Goal: Task Accomplishment & Management: Manage account settings

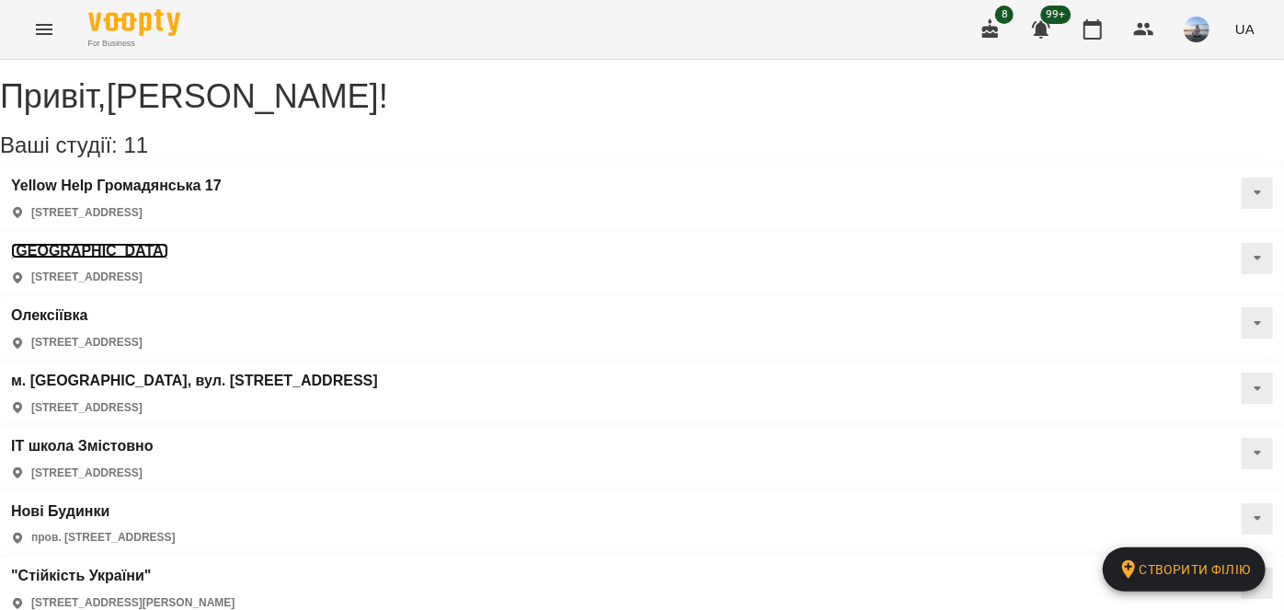
click at [168, 243] on h3 "[GEOGRAPHIC_DATA]" at bounding box center [89, 251] width 157 height 17
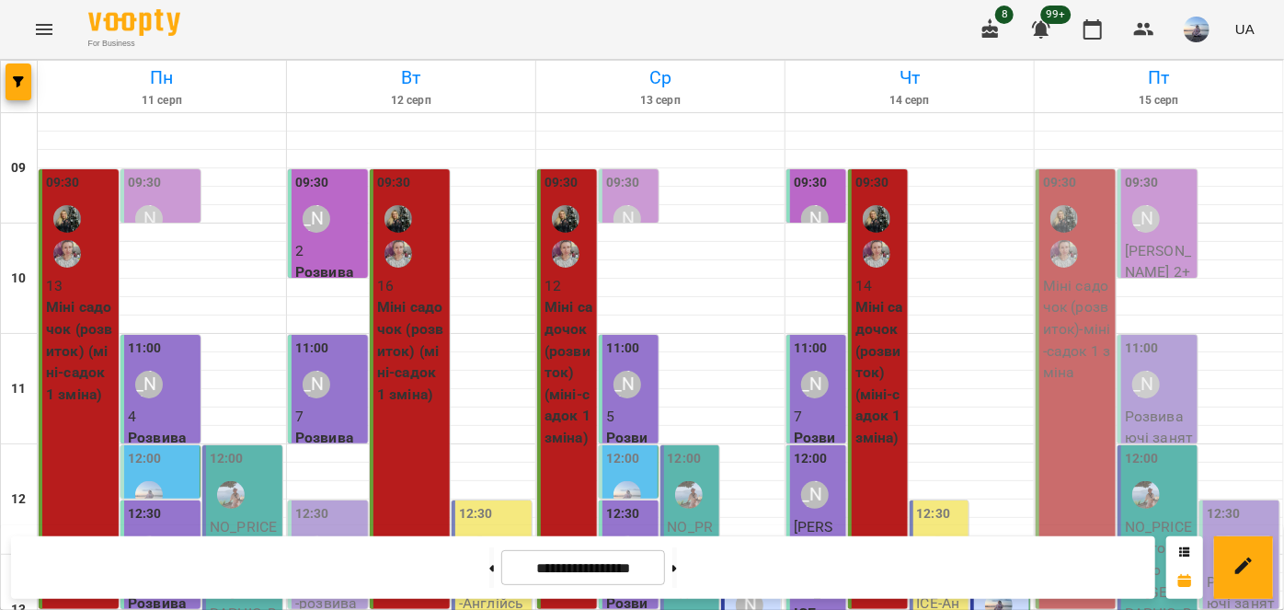
click at [1079, 267] on div "09:30" at bounding box center [1077, 224] width 69 height 102
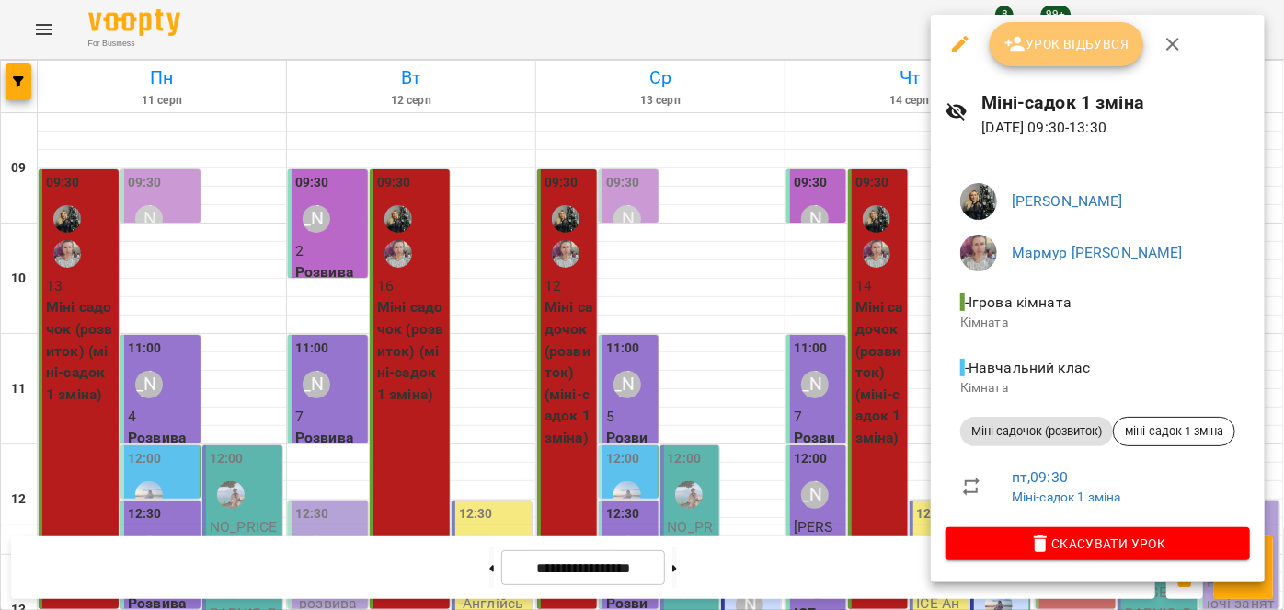
click at [1032, 56] on button "Урок відбувся" at bounding box center [1067, 44] width 155 height 44
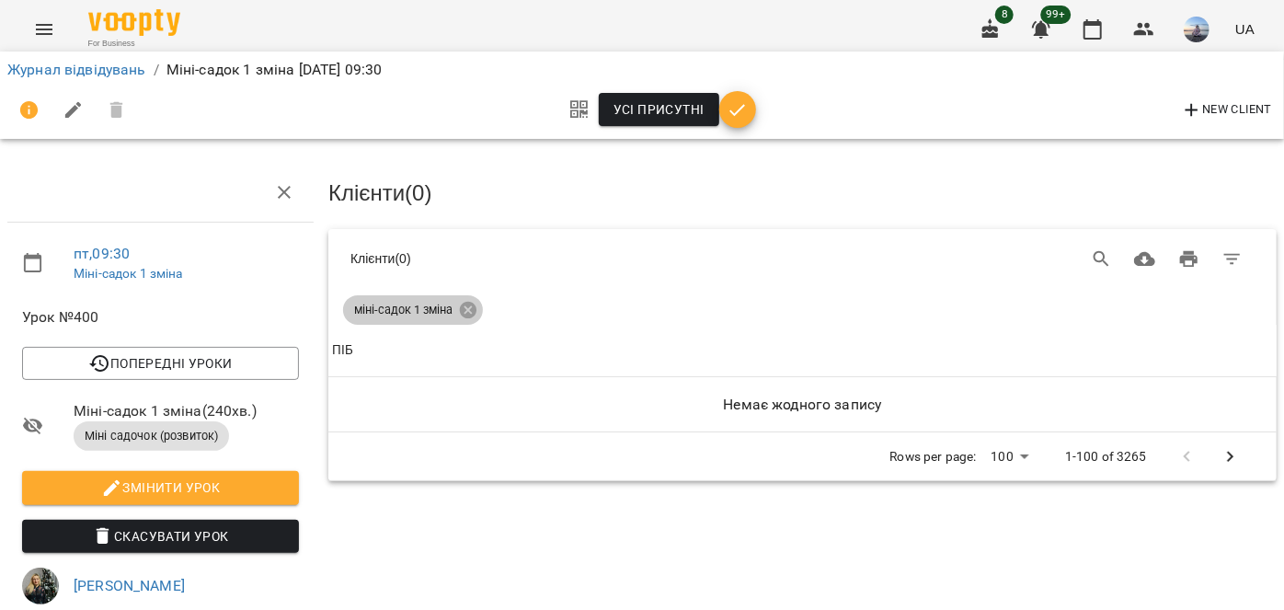
drag, startPoint x: 470, startPoint y: 306, endPoint x: 493, endPoint y: 280, distance: 35.2
click at [470, 304] on icon at bounding box center [468, 310] width 17 height 17
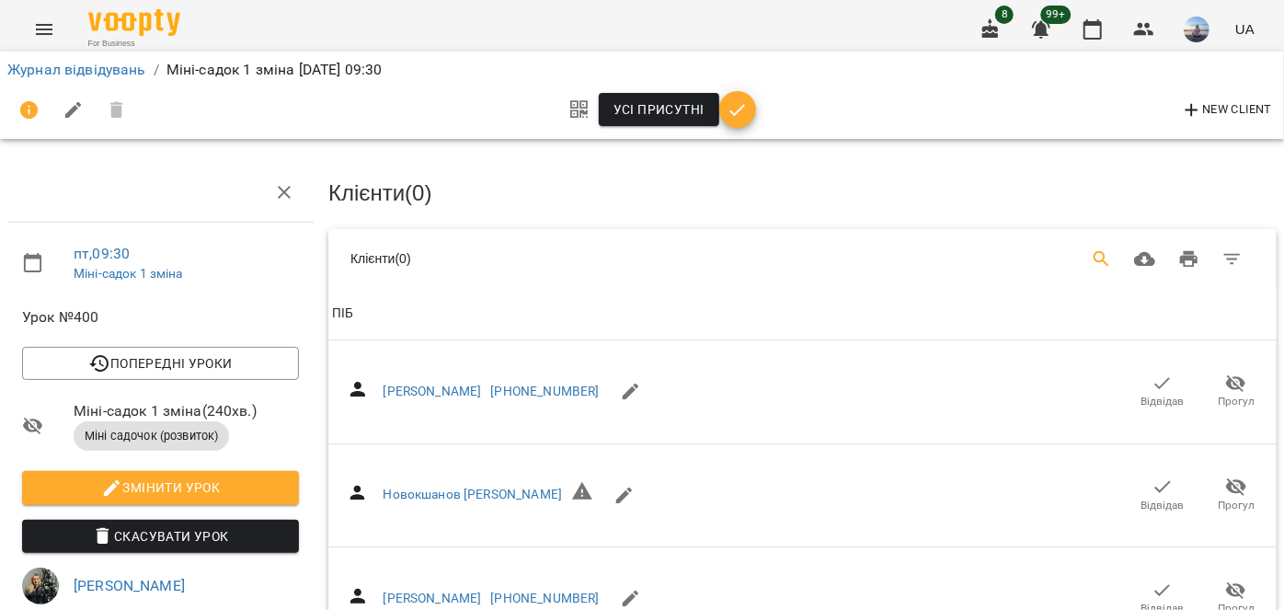
click at [1091, 256] on icon "Search" at bounding box center [1102, 259] width 22 height 22
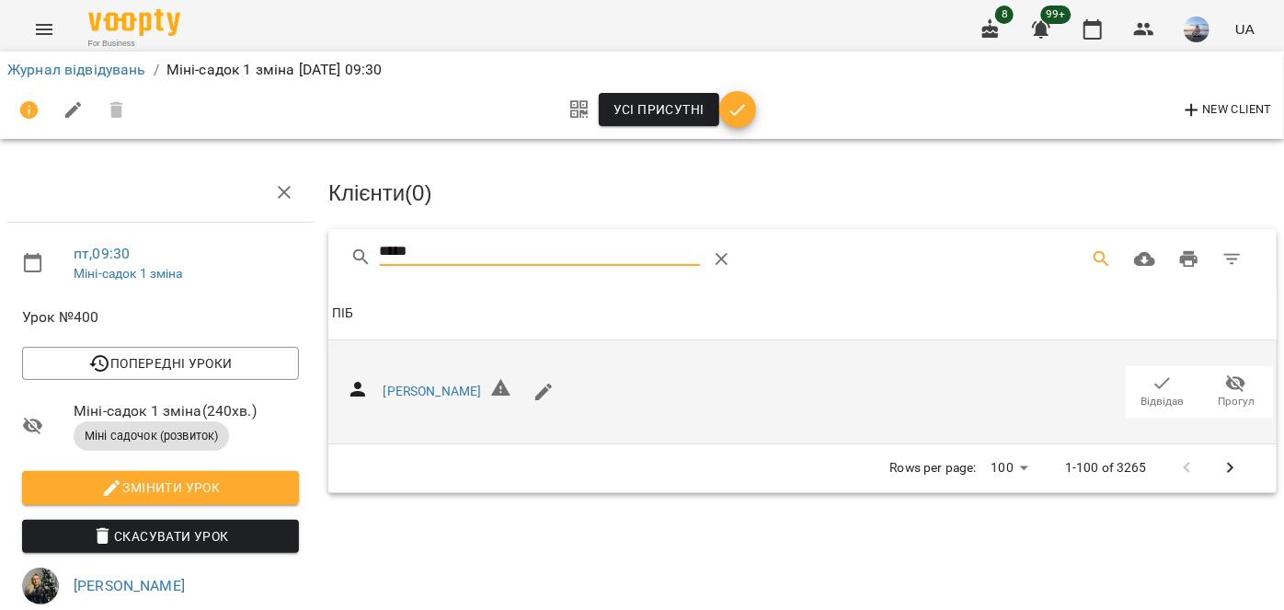
click at [1137, 384] on span "Відвідав" at bounding box center [1163, 391] width 52 height 37
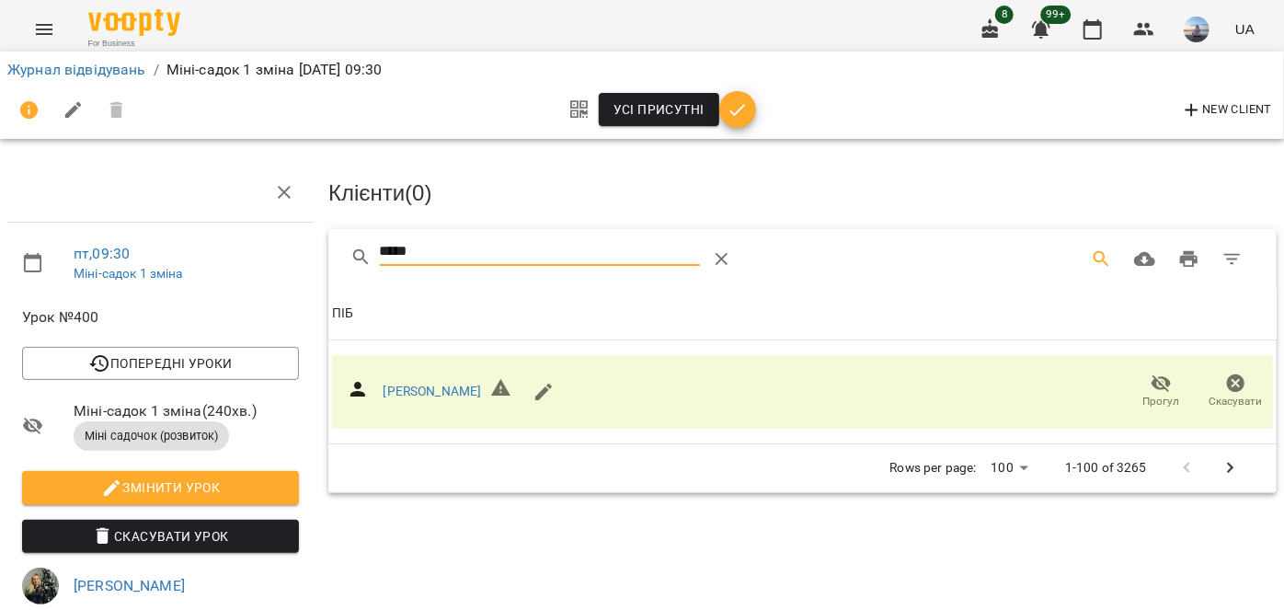
drag, startPoint x: 468, startPoint y: 258, endPoint x: 344, endPoint y: 266, distance: 124.4
click at [344, 266] on div "*****" at bounding box center [802, 258] width 948 height 59
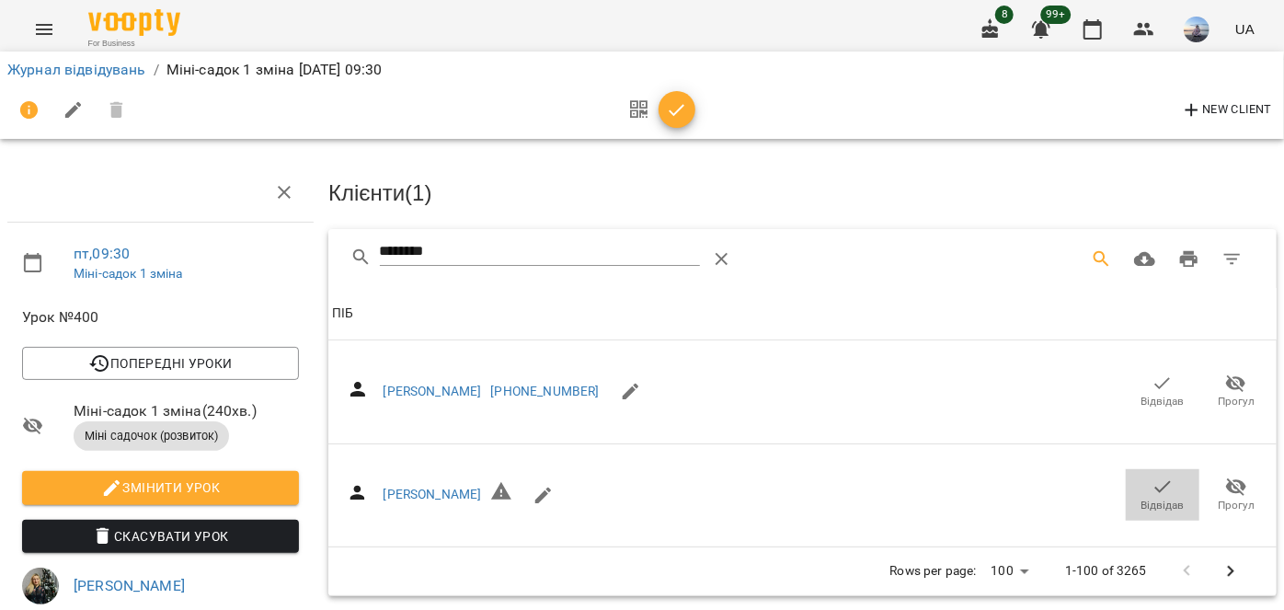
drag, startPoint x: 1161, startPoint y: 508, endPoint x: 613, endPoint y: 309, distance: 583.1
click at [1160, 508] on span "Відвідав" at bounding box center [1163, 506] width 43 height 16
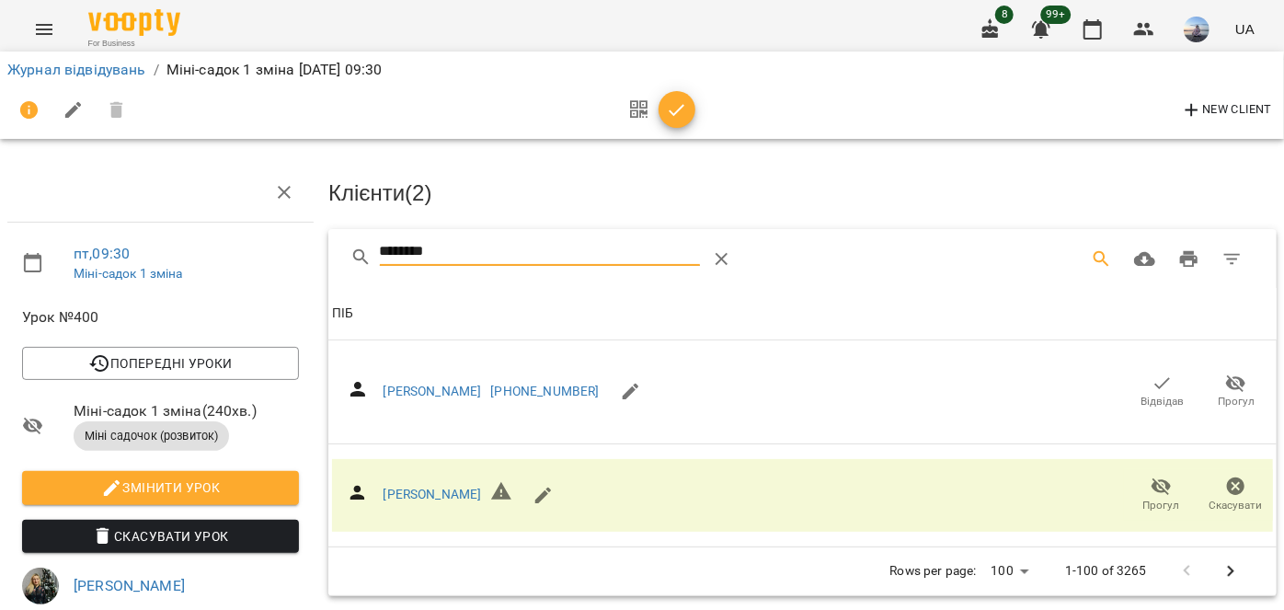
drag, startPoint x: 490, startPoint y: 248, endPoint x: 299, endPoint y: 265, distance: 192.0
click at [299, 265] on div "пт , 09:30 Міні-садок 1 зміна Урок №400 Попередні уроки чт 14 серп 2025 09:30 с…" at bounding box center [642, 583] width 1299 height 1017
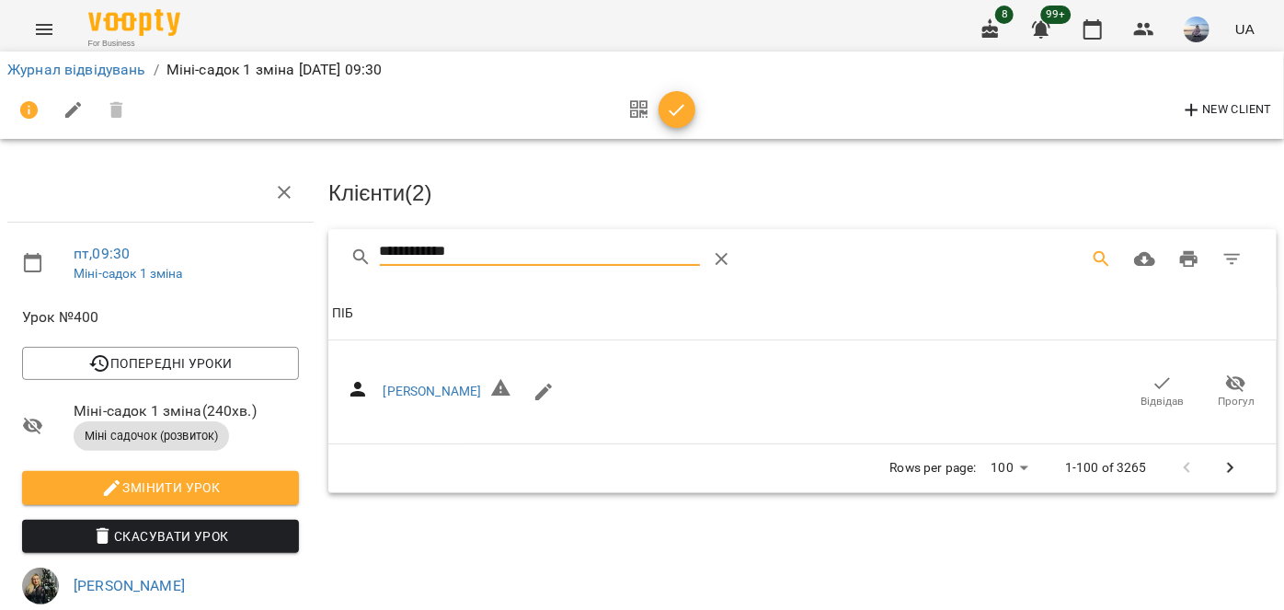
drag, startPoint x: 1145, startPoint y: 387, endPoint x: 456, endPoint y: 258, distance: 701.1
click at [1152, 386] on icon "button" at bounding box center [1163, 384] width 22 height 22
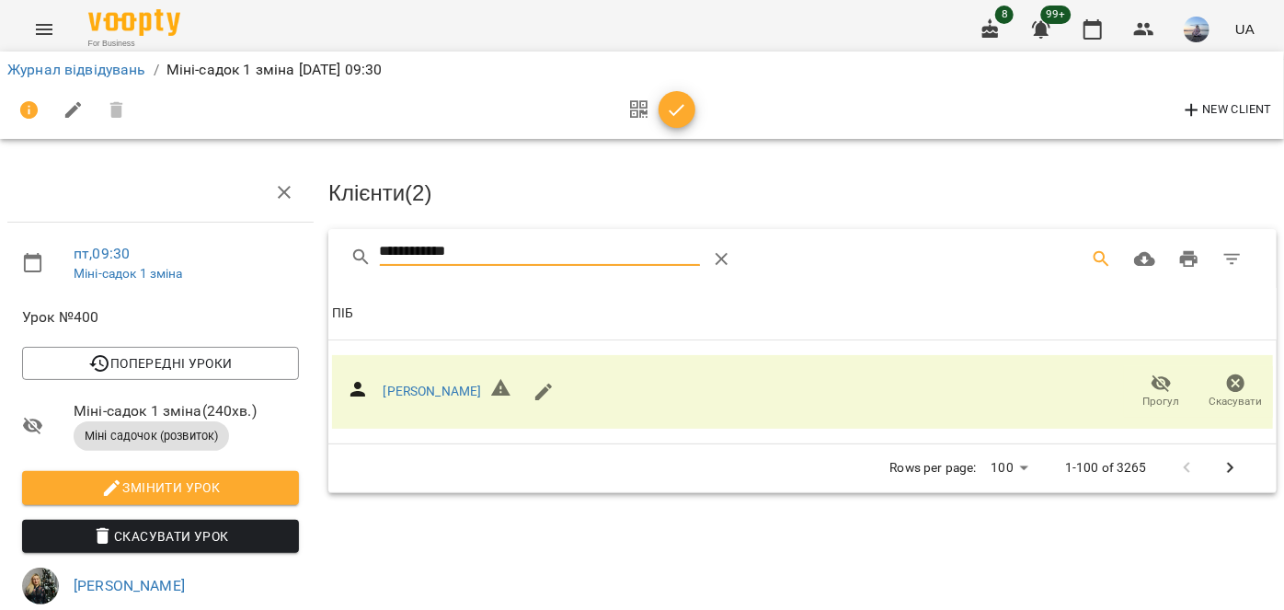
drag, startPoint x: 478, startPoint y: 248, endPoint x: 304, endPoint y: 265, distance: 175.6
click at [304, 265] on div "**********" at bounding box center [642, 583] width 1299 height 1017
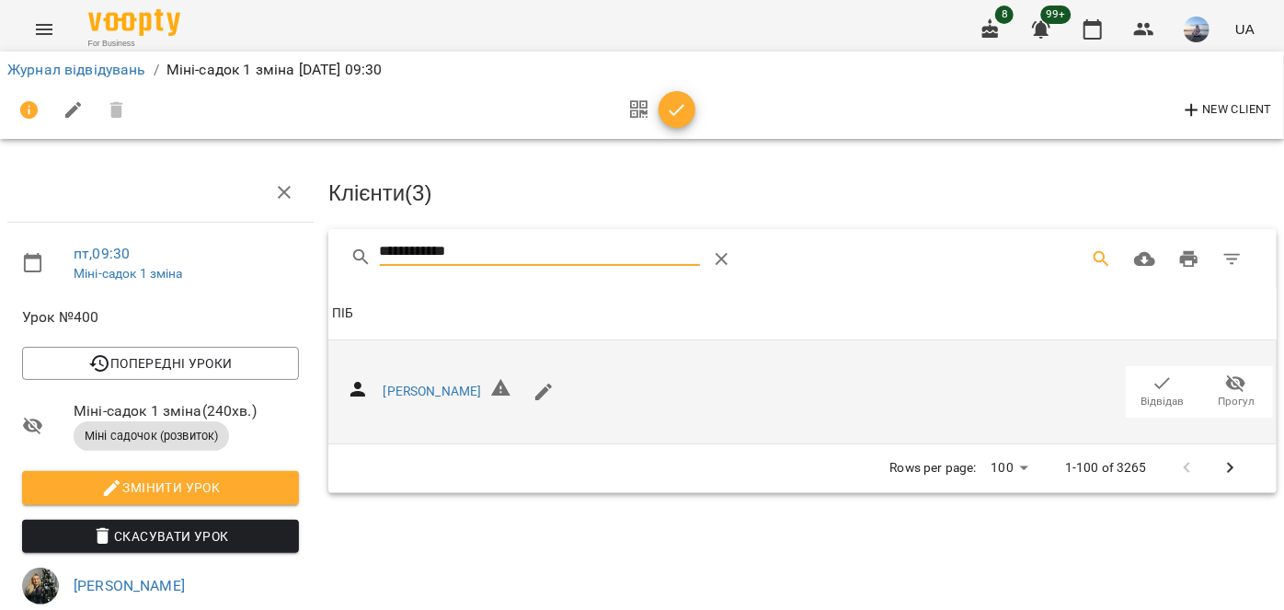
click at [1142, 394] on span "Відвідав" at bounding box center [1163, 402] width 43 height 16
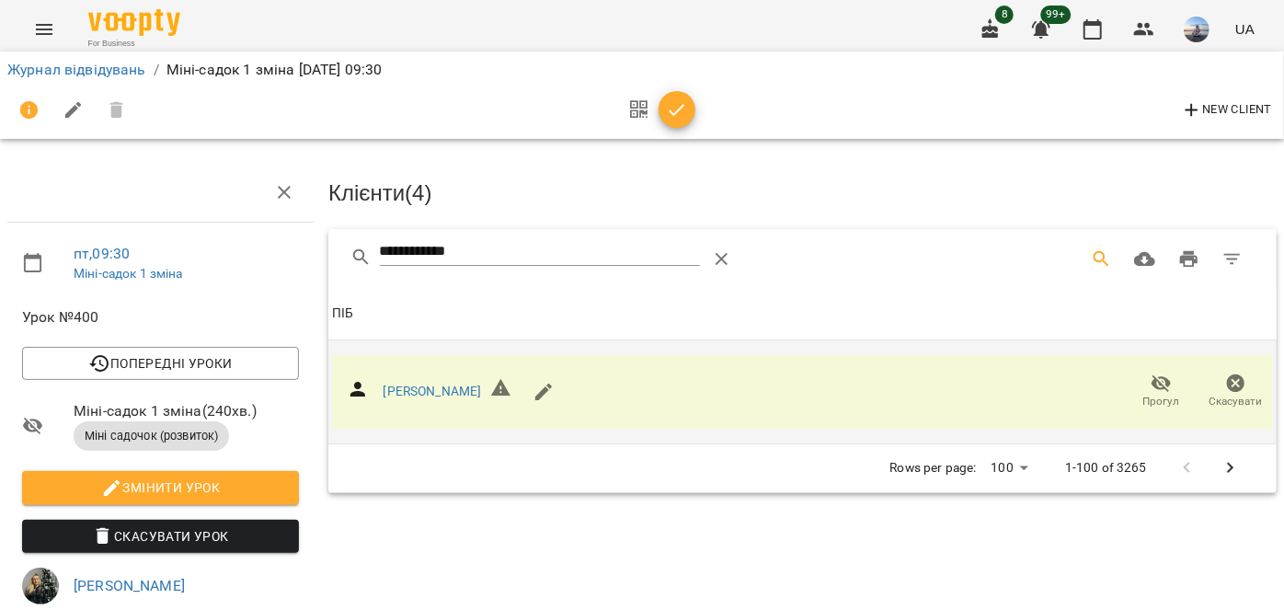
drag, startPoint x: 510, startPoint y: 256, endPoint x: 351, endPoint y: 251, distance: 158.3
click at [351, 252] on div "**********" at bounding box center [587, 259] width 474 height 44
click at [476, 245] on input "**********" at bounding box center [540, 251] width 321 height 29
drag, startPoint x: 476, startPoint y: 245, endPoint x: 320, endPoint y: 247, distance: 155.5
click at [321, 247] on div "**********" at bounding box center [802, 619] width 963 height 929
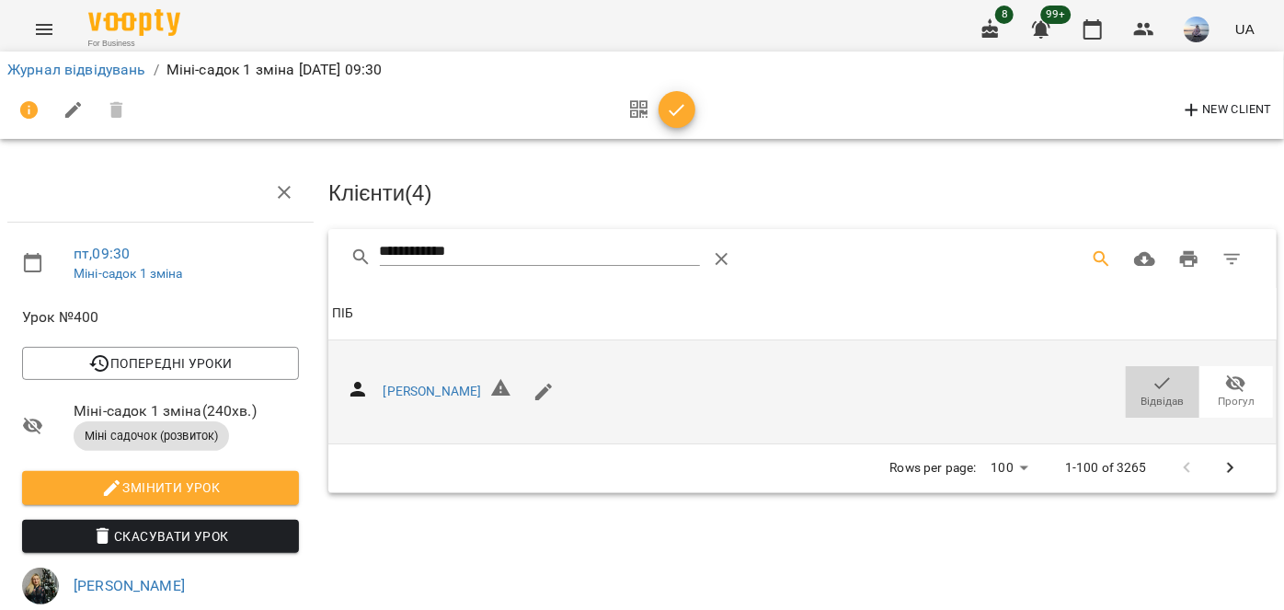
click at [1168, 373] on span "Відвідав" at bounding box center [1163, 391] width 52 height 37
drag, startPoint x: 530, startPoint y: 250, endPoint x: 215, endPoint y: 258, distance: 314.7
click at [215, 258] on div "**********" at bounding box center [642, 583] width 1299 height 1017
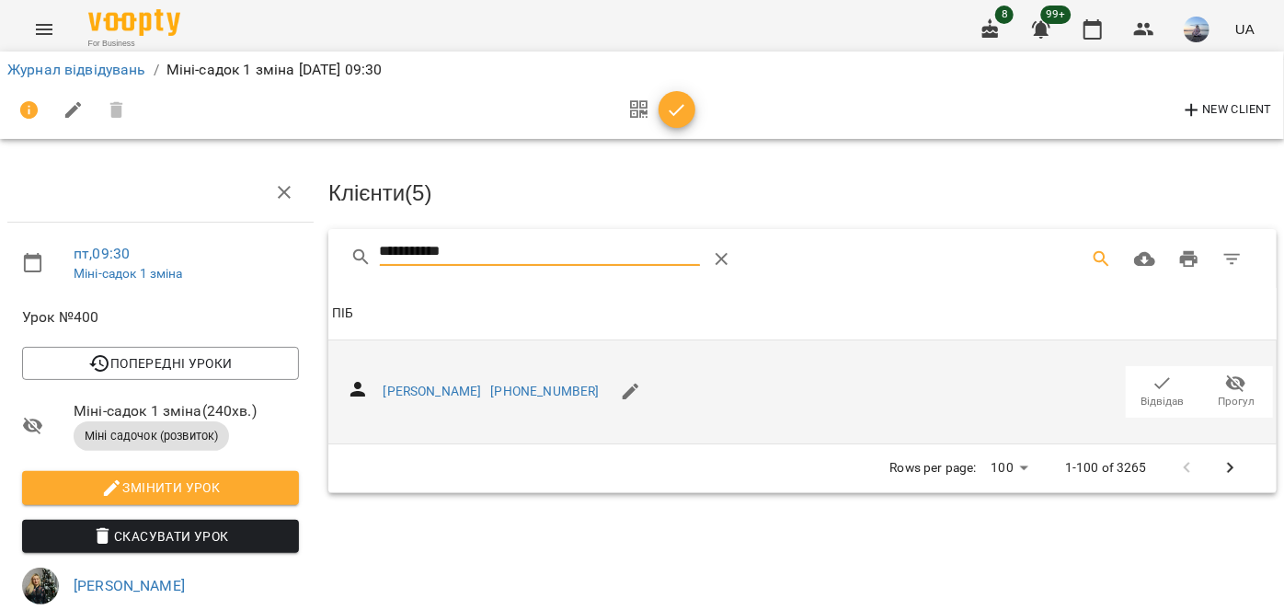
click at [1126, 383] on button "Відвідав" at bounding box center [1163, 392] width 74 height 52
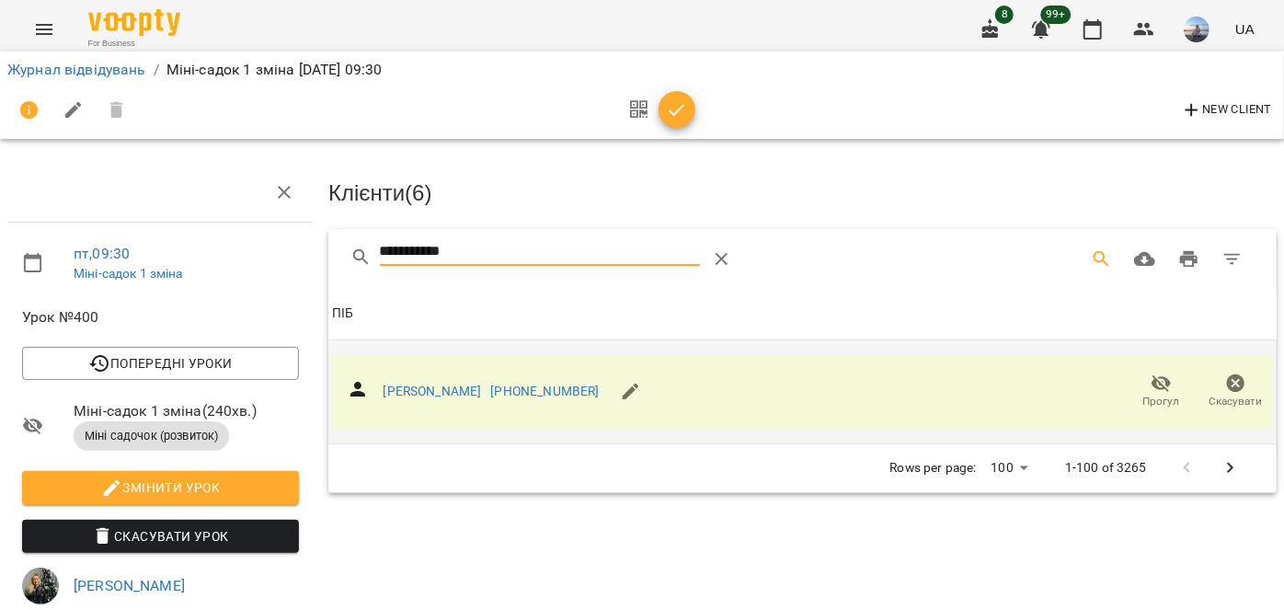
drag, startPoint x: 521, startPoint y: 248, endPoint x: 222, endPoint y: 266, distance: 299.5
click at [227, 266] on div "**********" at bounding box center [642, 583] width 1299 height 1017
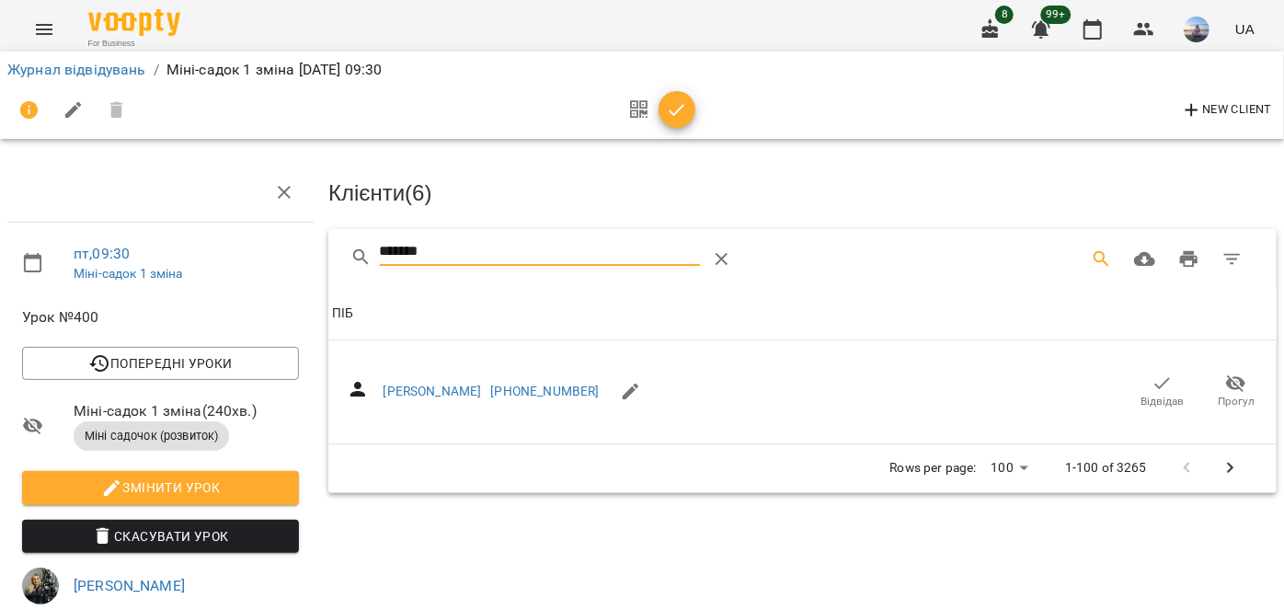
click at [1142, 394] on span "Відвідав" at bounding box center [1163, 402] width 43 height 16
drag, startPoint x: 421, startPoint y: 250, endPoint x: 274, endPoint y: 248, distance: 147.2
click at [280, 249] on div "пт , 09:30 Міні-садок 1 зміна Урок №400 Попередні уроки чт 14 серп 2025 09:30 с…" at bounding box center [642, 583] width 1299 height 1017
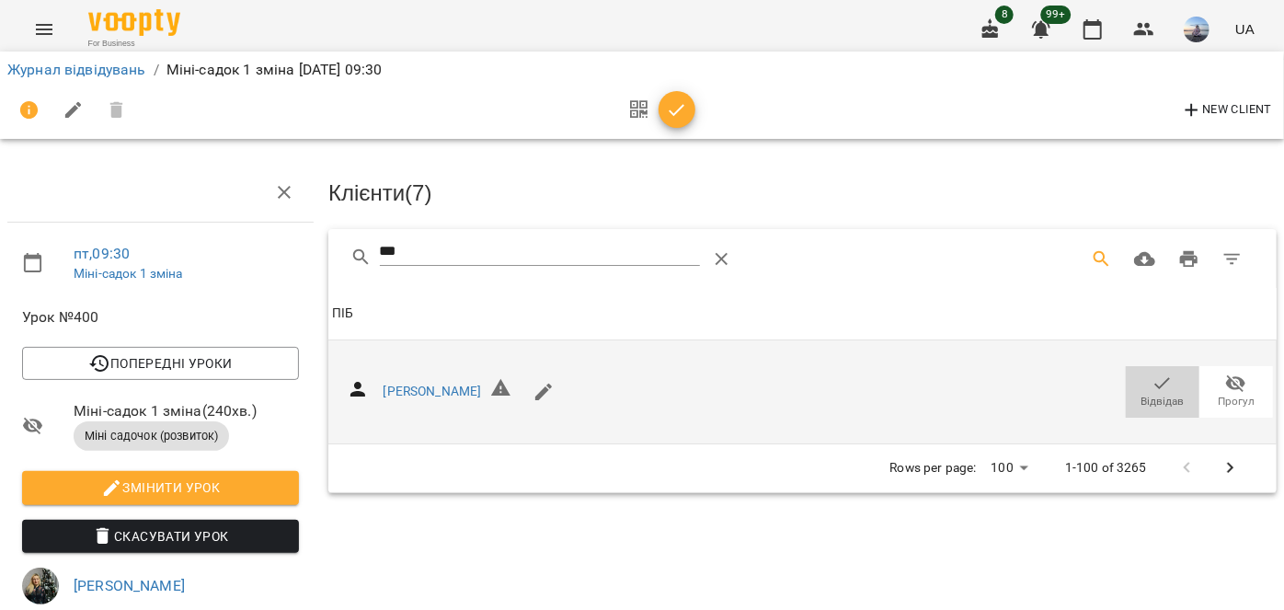
click at [1137, 373] on span "Відвідав" at bounding box center [1163, 391] width 52 height 37
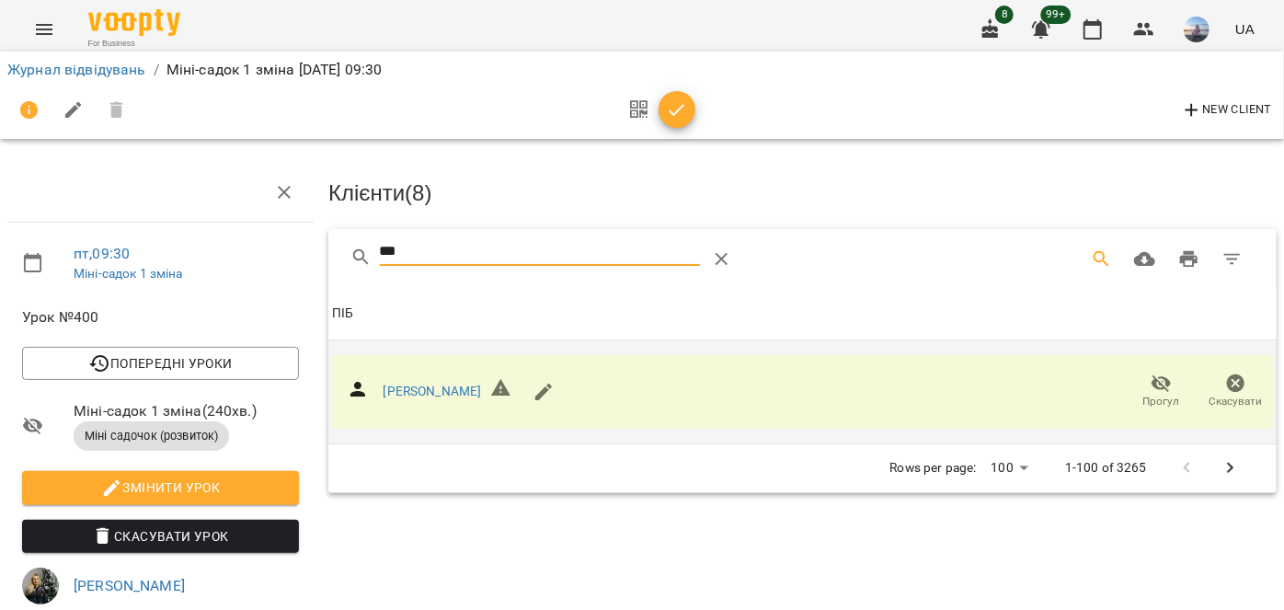
drag, startPoint x: 565, startPoint y: 253, endPoint x: 221, endPoint y: 246, distance: 344.1
click at [222, 246] on div "пт , 09:30 Міні-садок 1 зміна Урок №400 Попередні уроки чт 14 серп 2025 09:30 с…" at bounding box center [642, 583] width 1299 height 1017
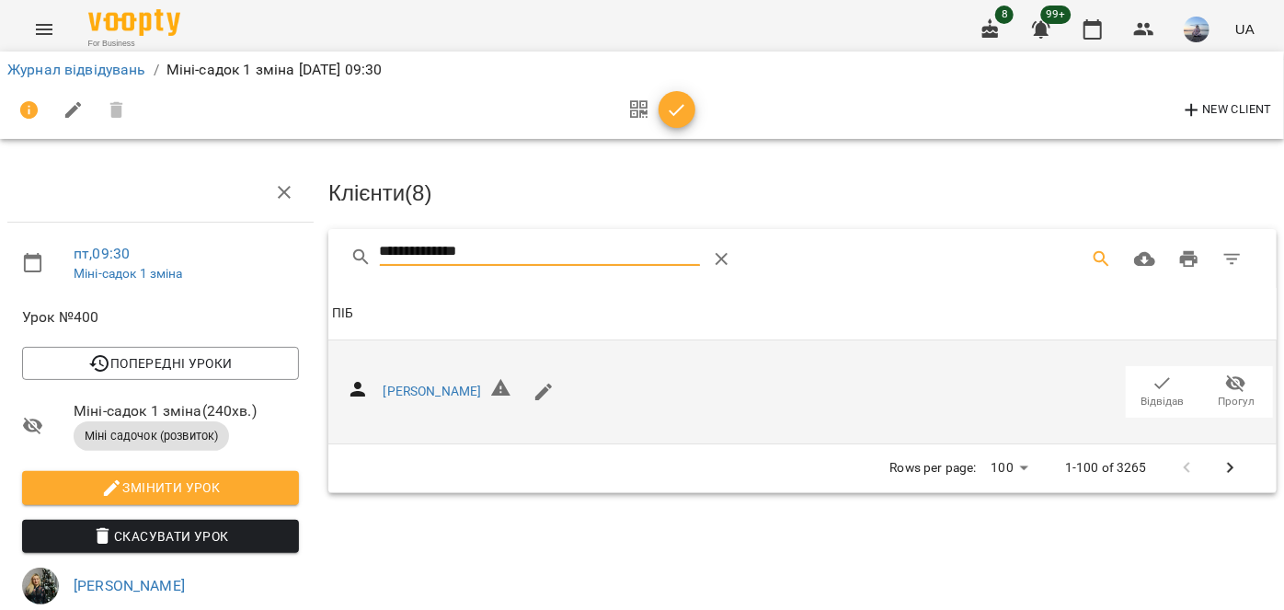
click at [1137, 381] on span "Відвідав" at bounding box center [1163, 391] width 52 height 37
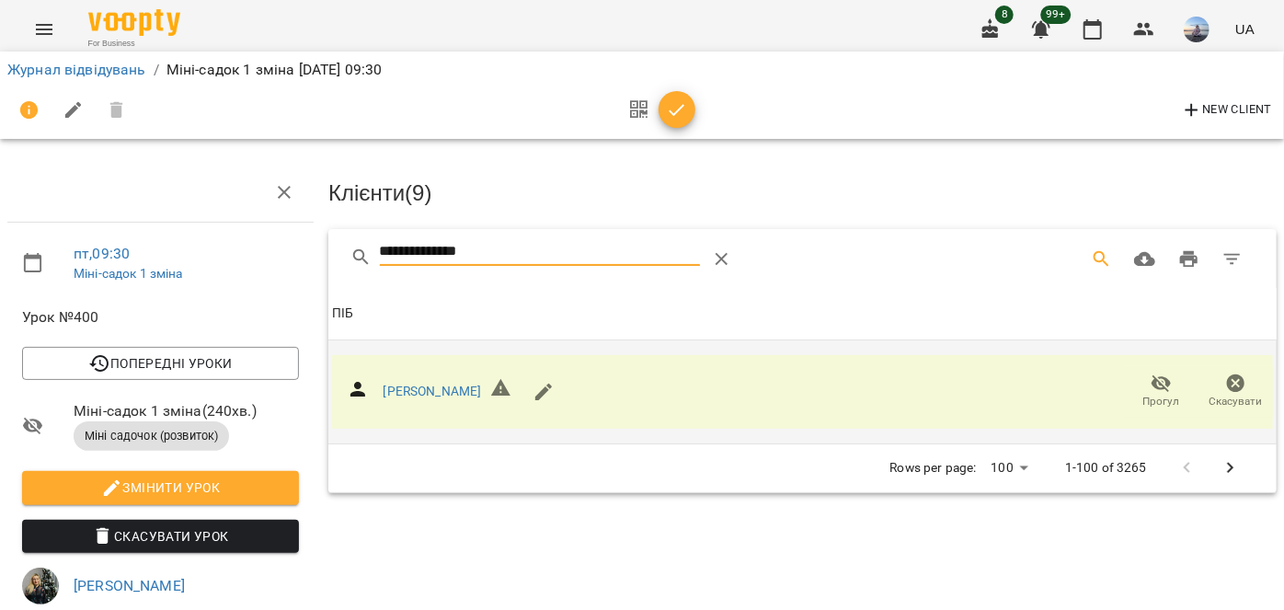
drag, startPoint x: 557, startPoint y: 237, endPoint x: 191, endPoint y: 245, distance: 365.3
click at [191, 245] on div "**********" at bounding box center [642, 583] width 1299 height 1017
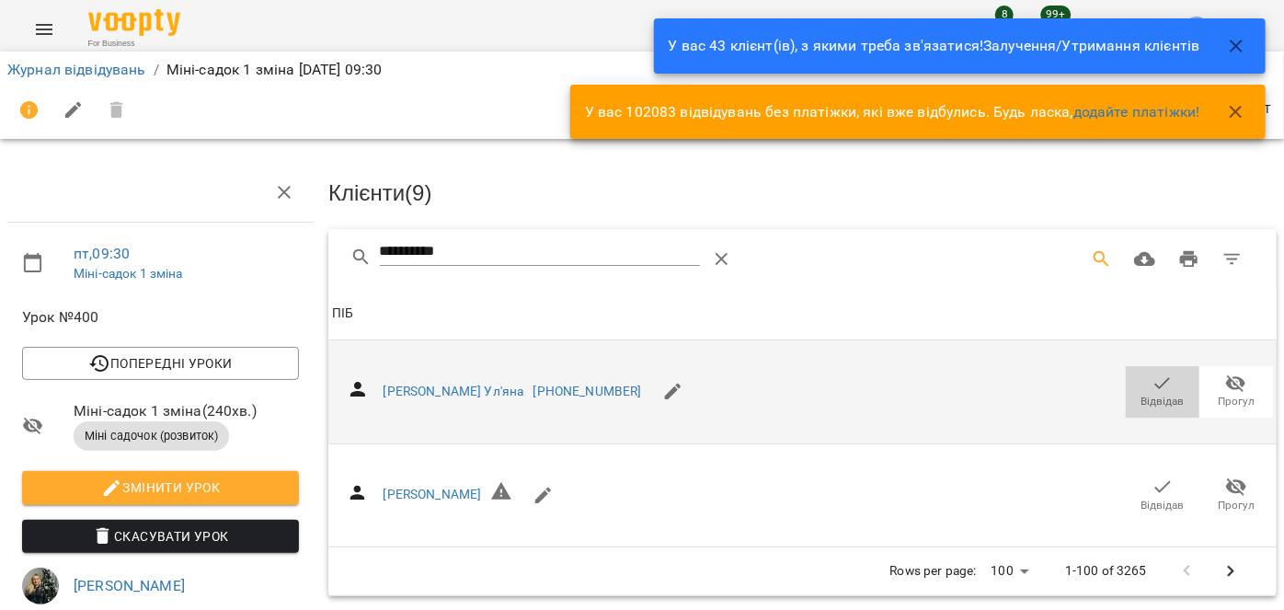
click at [1161, 368] on button "Відвідав" at bounding box center [1163, 392] width 74 height 52
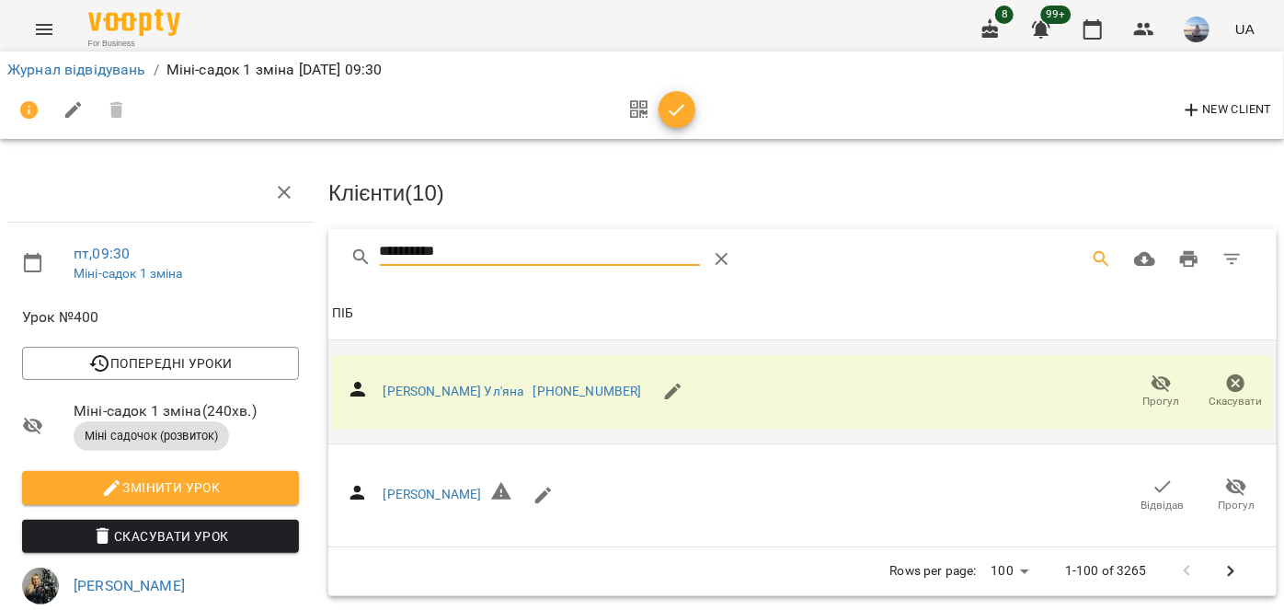
drag, startPoint x: 477, startPoint y: 245, endPoint x: 362, endPoint y: 252, distance: 115.2
click at [362, 252] on div "**********" at bounding box center [587, 259] width 474 height 44
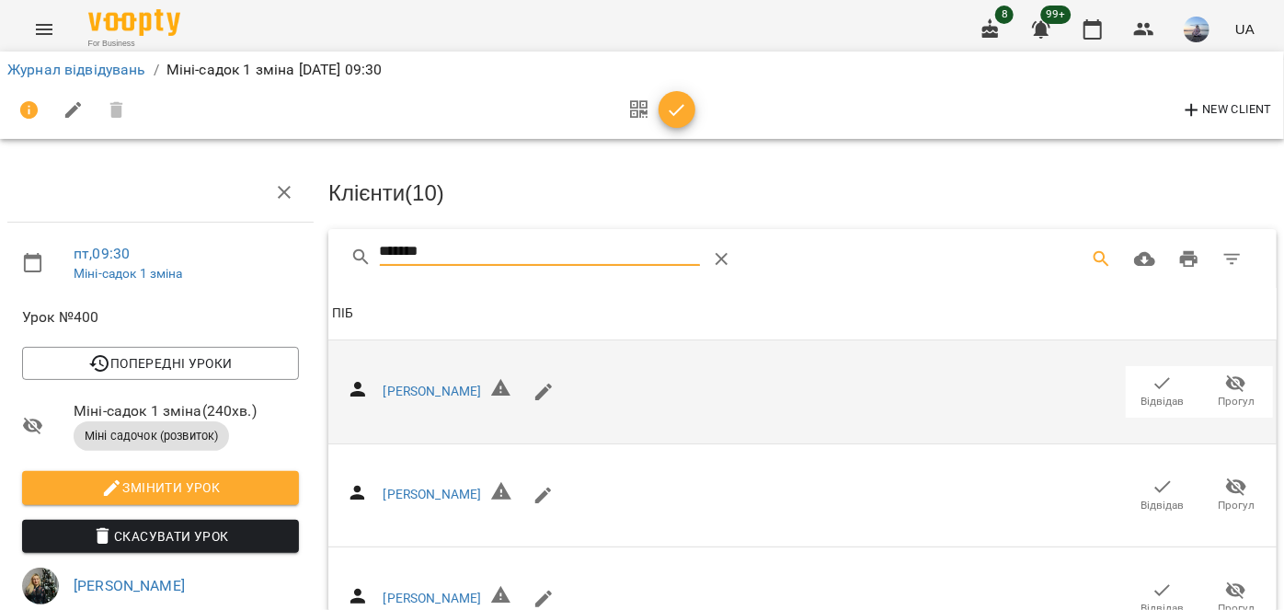
type input "*******"
click at [1155, 383] on icon "button" at bounding box center [1163, 383] width 16 height 12
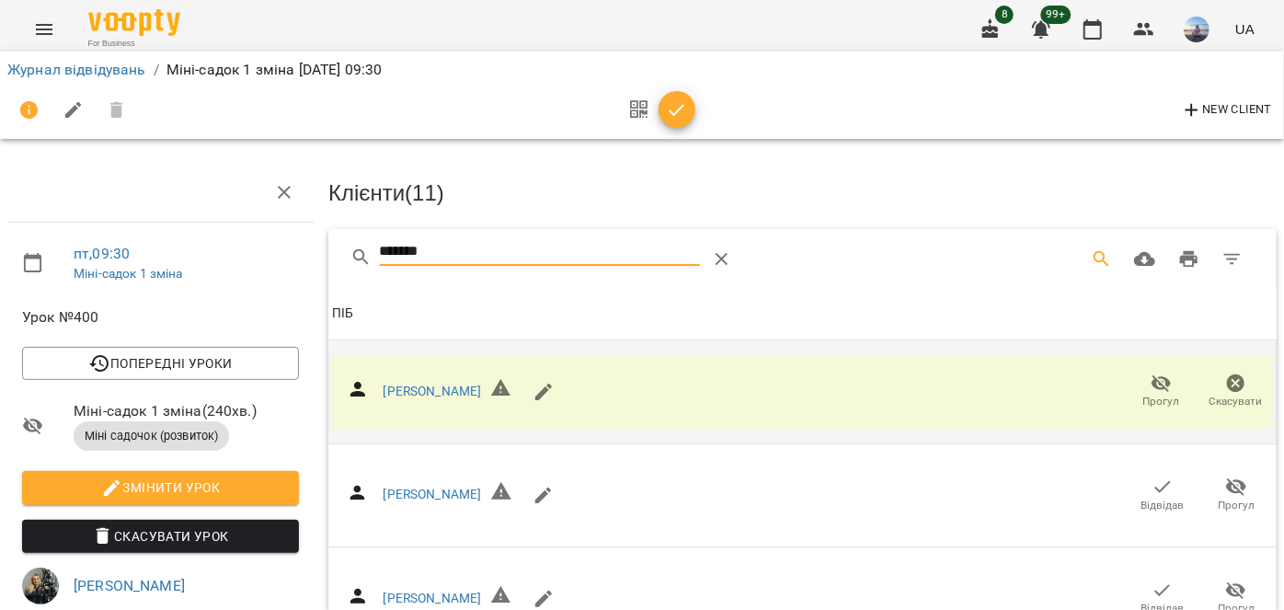
drag, startPoint x: 488, startPoint y: 247, endPoint x: 157, endPoint y: 251, distance: 330.2
click at [157, 251] on div "пт , 09:30 Міні-садок 1 зміна Урок №400 Попередні уроки чт 14 серп 2025 09:30 с…" at bounding box center [642, 583] width 1299 height 1017
click at [666, 111] on icon "button" at bounding box center [677, 110] width 22 height 22
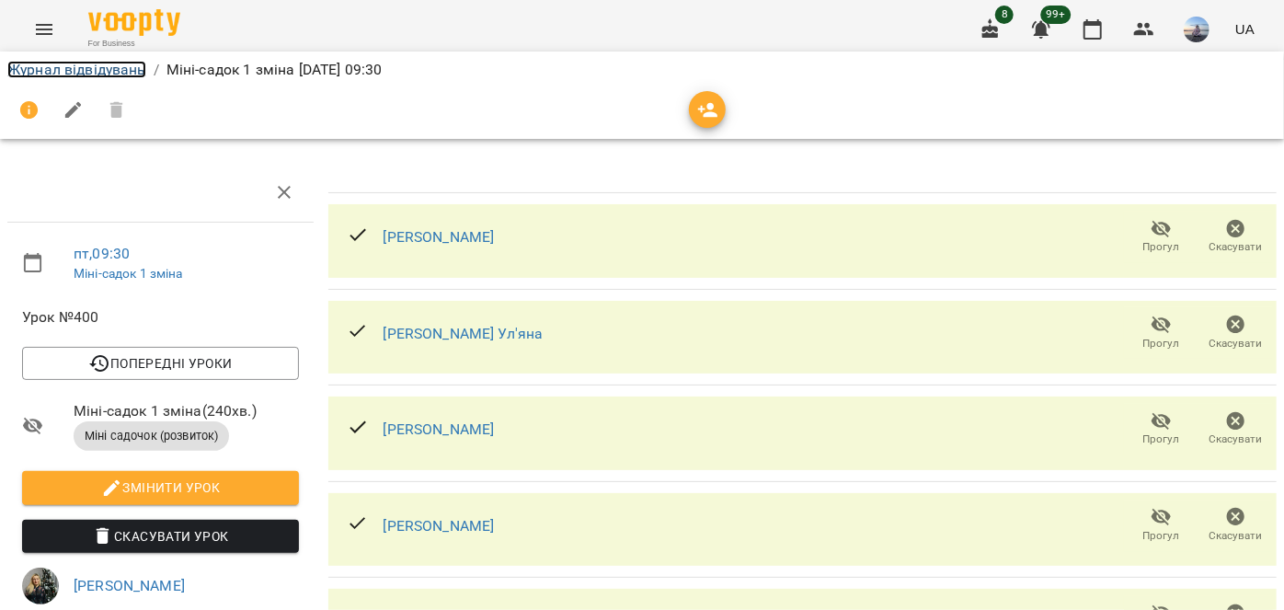
click at [36, 72] on link "Журнал відвідувань" at bounding box center [76, 69] width 139 height 17
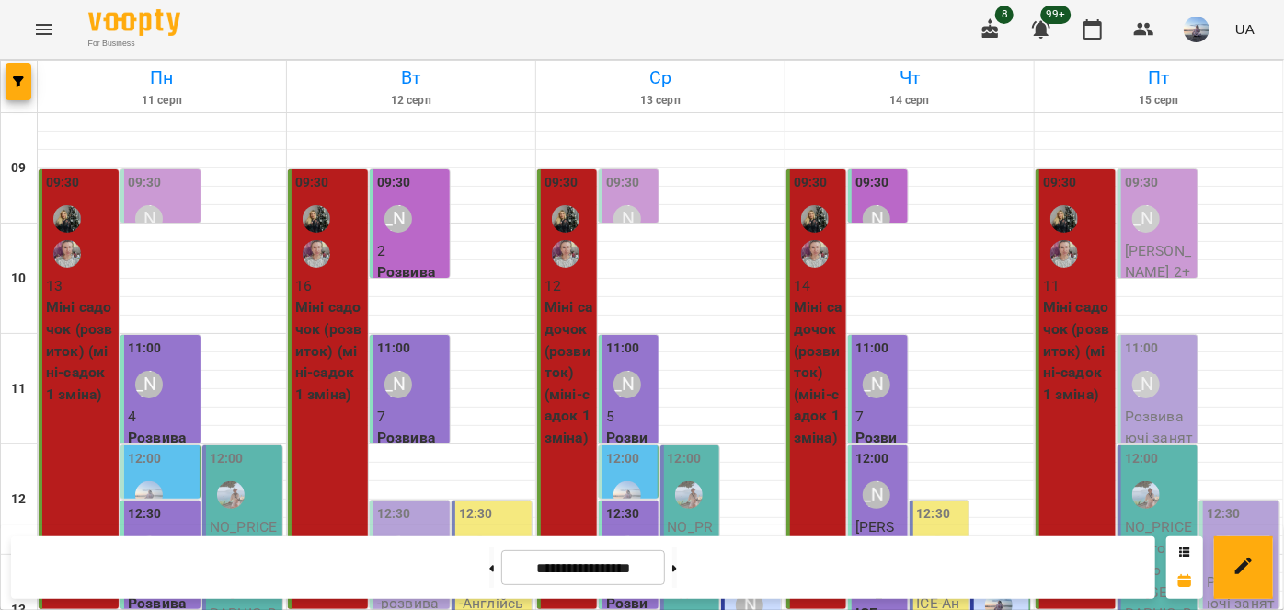
click at [1164, 192] on div "09:30 Шевченко Катерина" at bounding box center [1159, 206] width 69 height 67
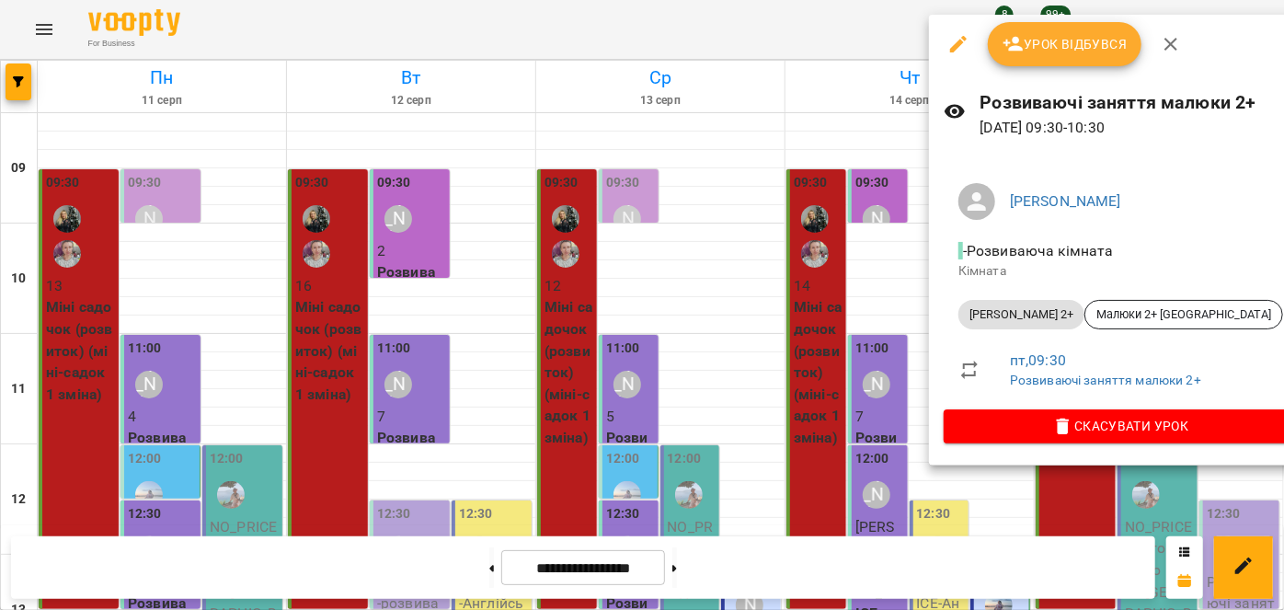
click at [1016, 63] on button "Урок відбувся" at bounding box center [1065, 44] width 155 height 44
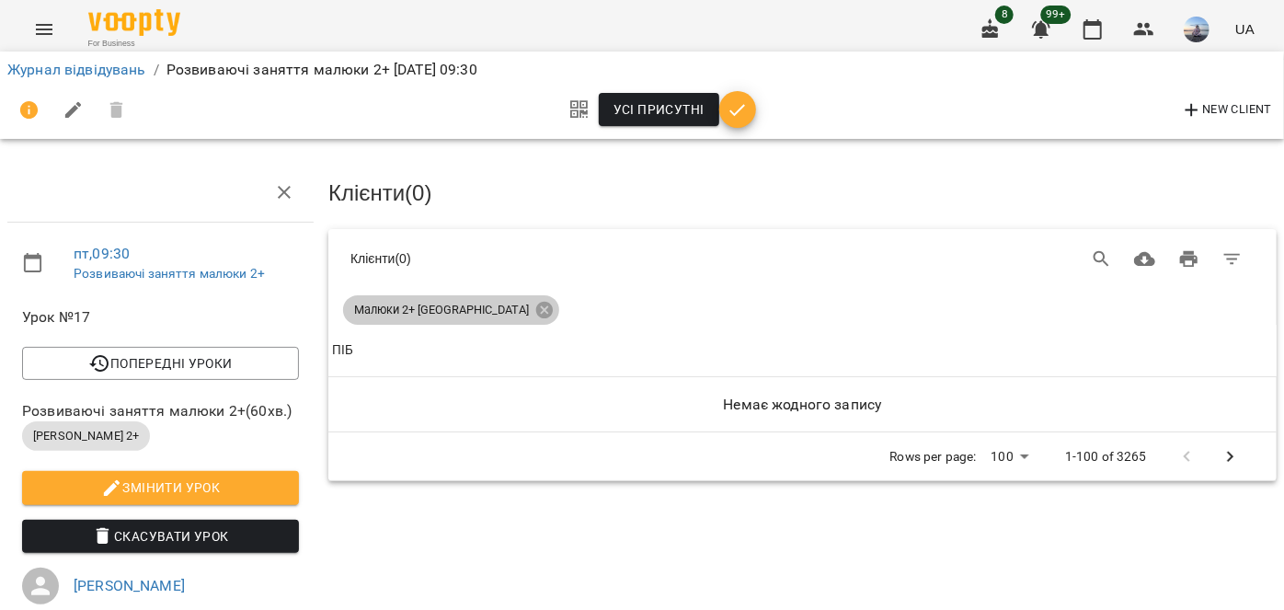
click at [480, 295] on div "Малюки 2+ [GEOGRAPHIC_DATA]" at bounding box center [451, 309] width 216 height 29
click at [534, 308] on icon at bounding box center [544, 310] width 20 height 20
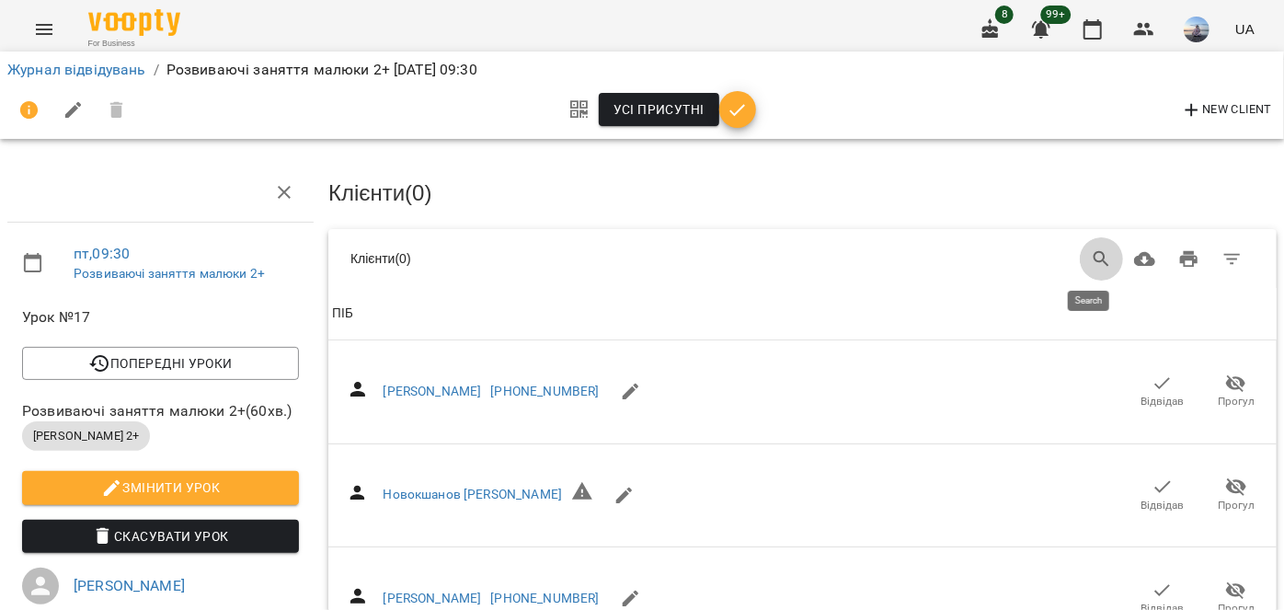
drag, startPoint x: 1079, startPoint y: 253, endPoint x: 993, endPoint y: 258, distance: 85.7
click at [1091, 253] on icon "Search" at bounding box center [1102, 259] width 22 height 22
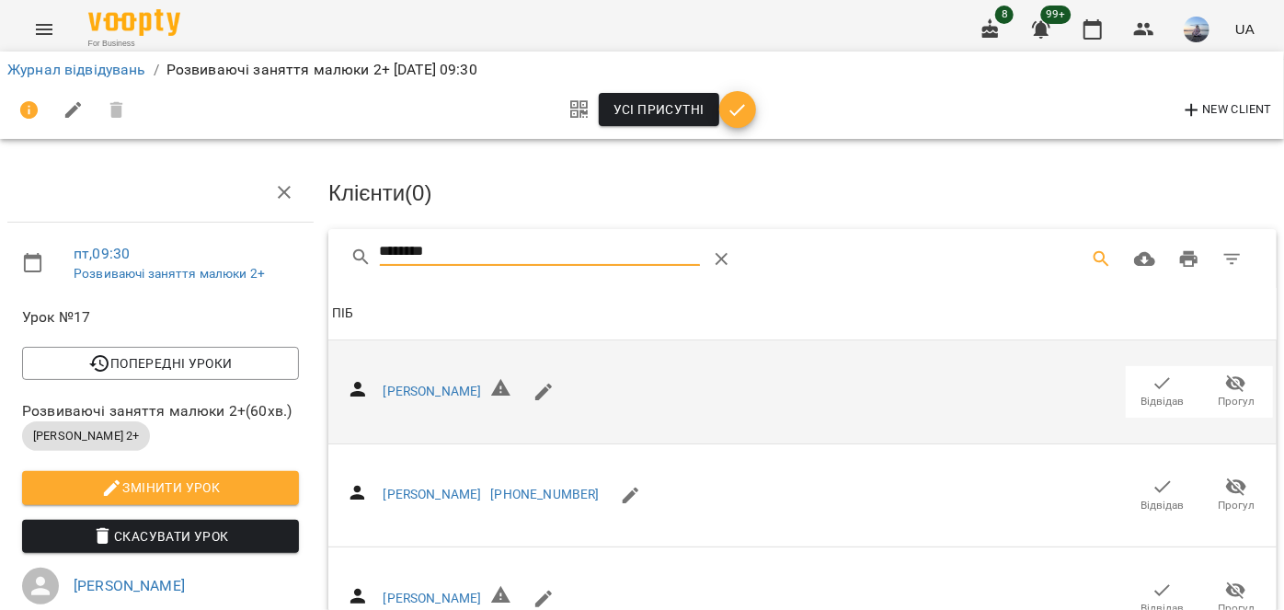
drag, startPoint x: 1132, startPoint y: 382, endPoint x: 543, endPoint y: 263, distance: 601.4
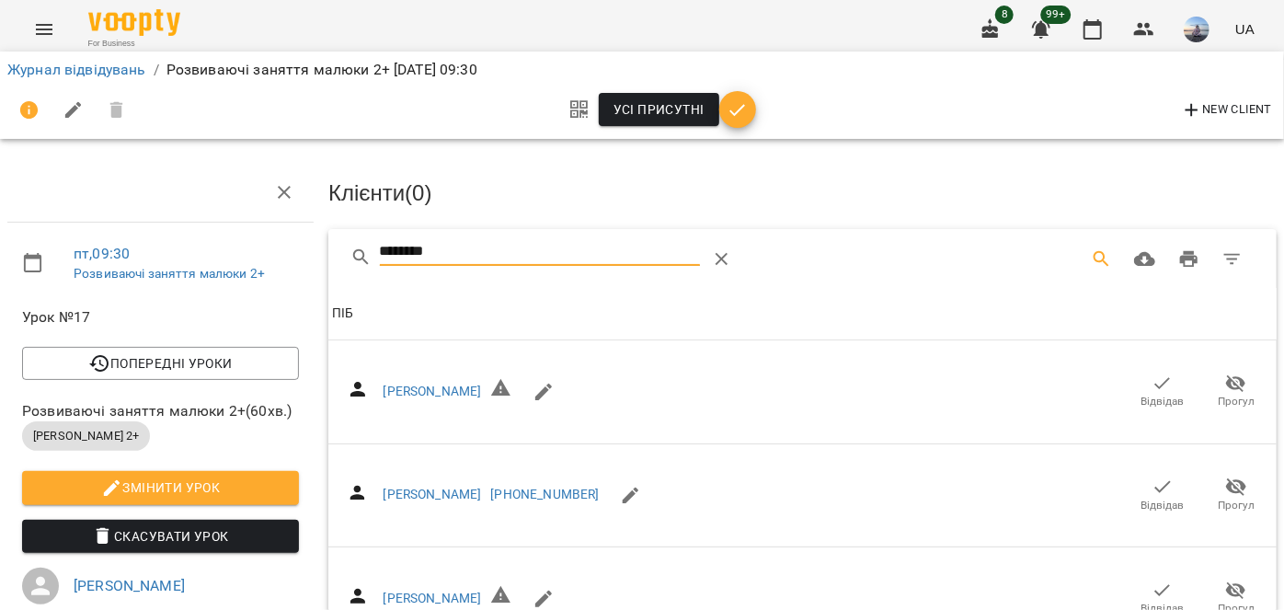
click at [1137, 383] on span "Відвідав" at bounding box center [1163, 391] width 52 height 37
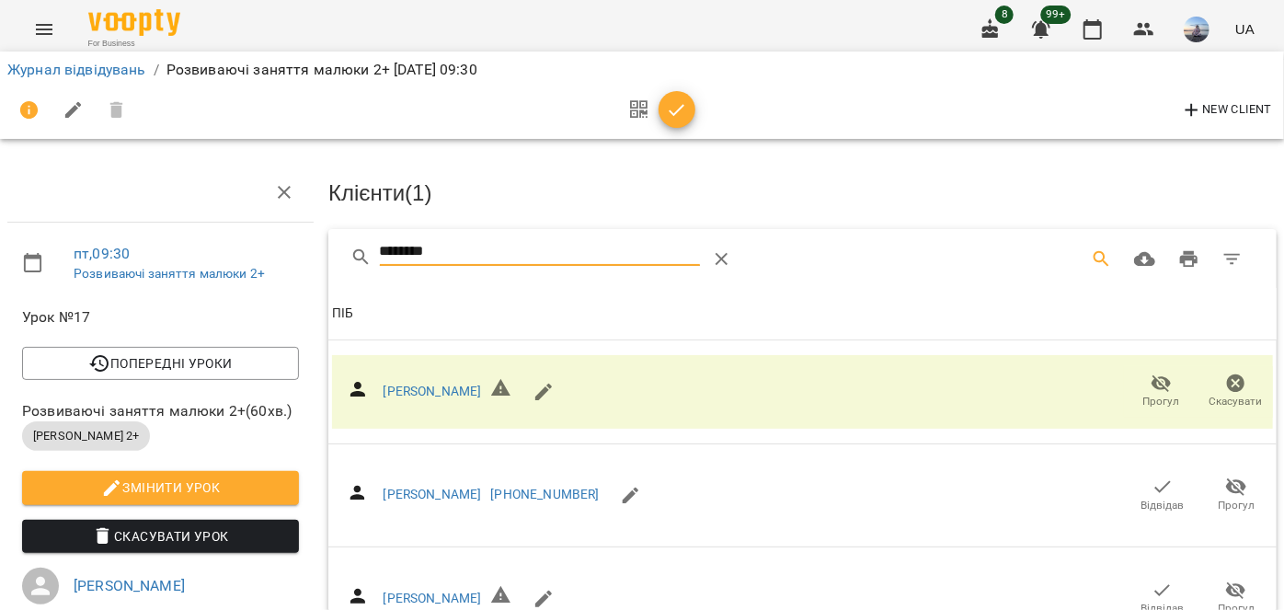
click at [409, 268] on div "********" at bounding box center [540, 259] width 321 height 44
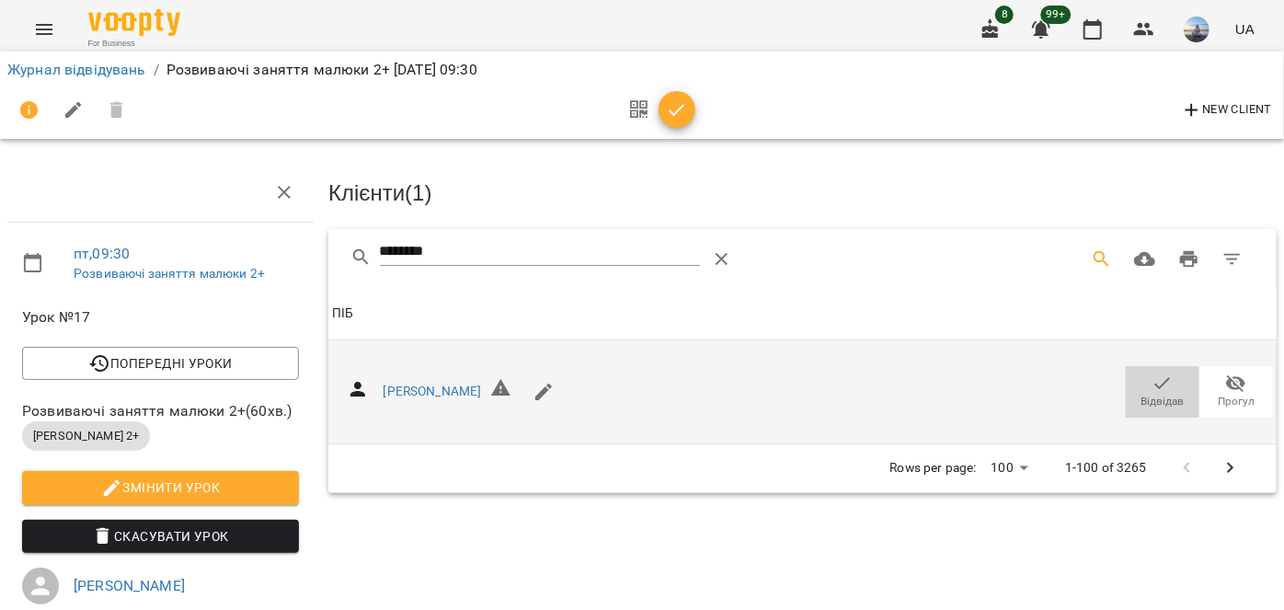
click at [1137, 385] on span "Відвідав" at bounding box center [1163, 391] width 52 height 37
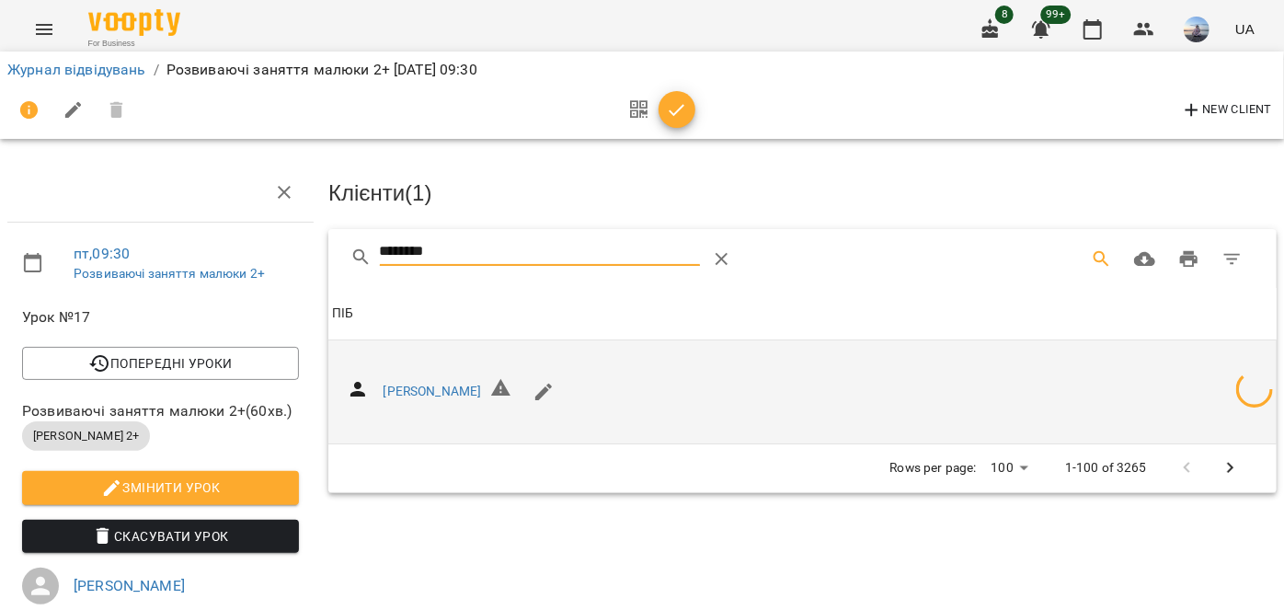
drag, startPoint x: 473, startPoint y: 245, endPoint x: 255, endPoint y: 252, distance: 218.1
click at [258, 254] on div "пт , 09:30 Розвиваючі заняття малюки 2+ Урок №17 Попередні уроки пт 25 лип 2025…" at bounding box center [642, 461] width 1299 height 772
type input "**********"
click at [1168, 381] on span "Відвідав" at bounding box center [1163, 391] width 52 height 37
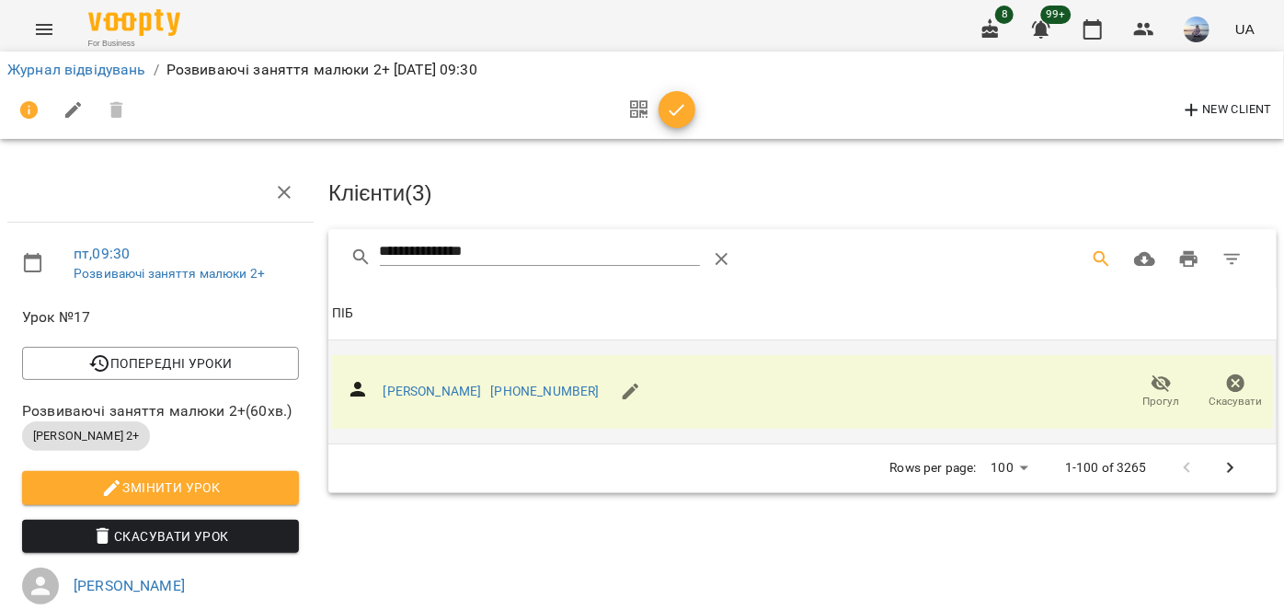
click at [668, 113] on icon "button" at bounding box center [677, 110] width 22 height 22
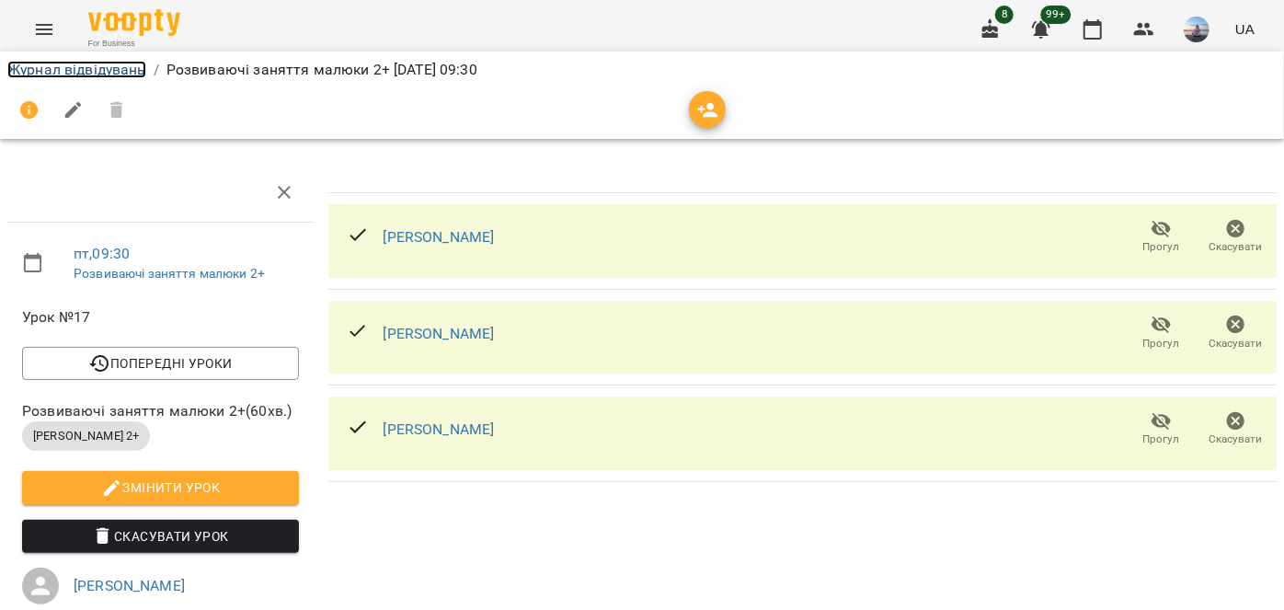
click at [110, 72] on link "Журнал відвідувань" at bounding box center [76, 69] width 139 height 17
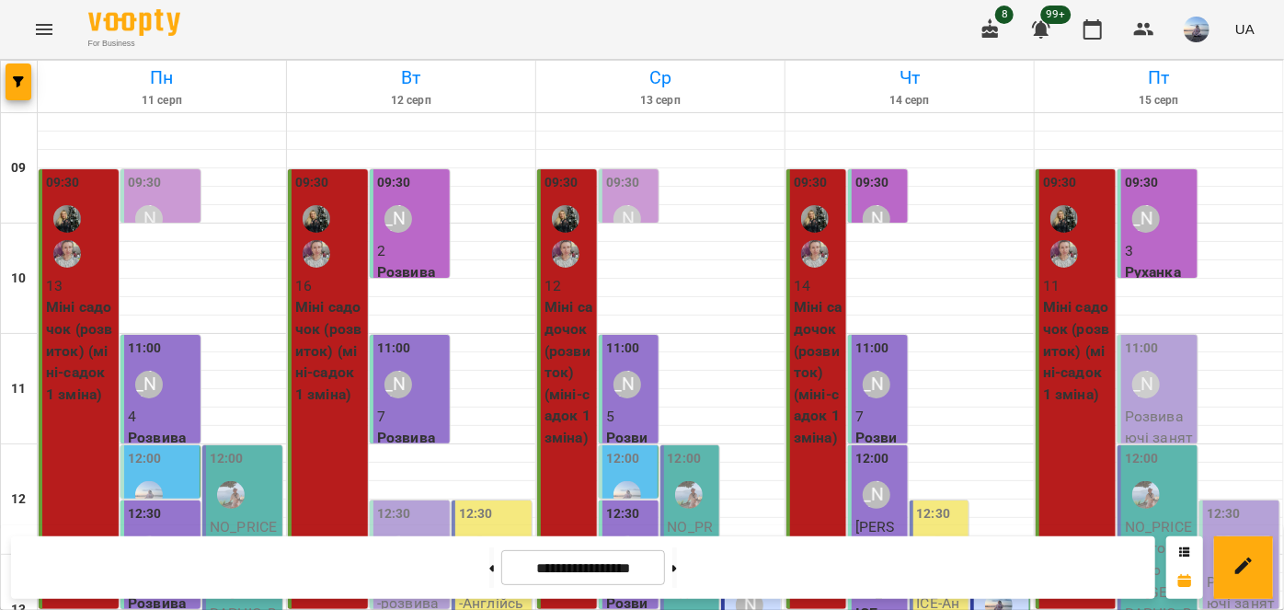
scroll to position [166, 0]
click at [1170, 339] on div "11:00 Шевченко Катерина" at bounding box center [1159, 372] width 69 height 67
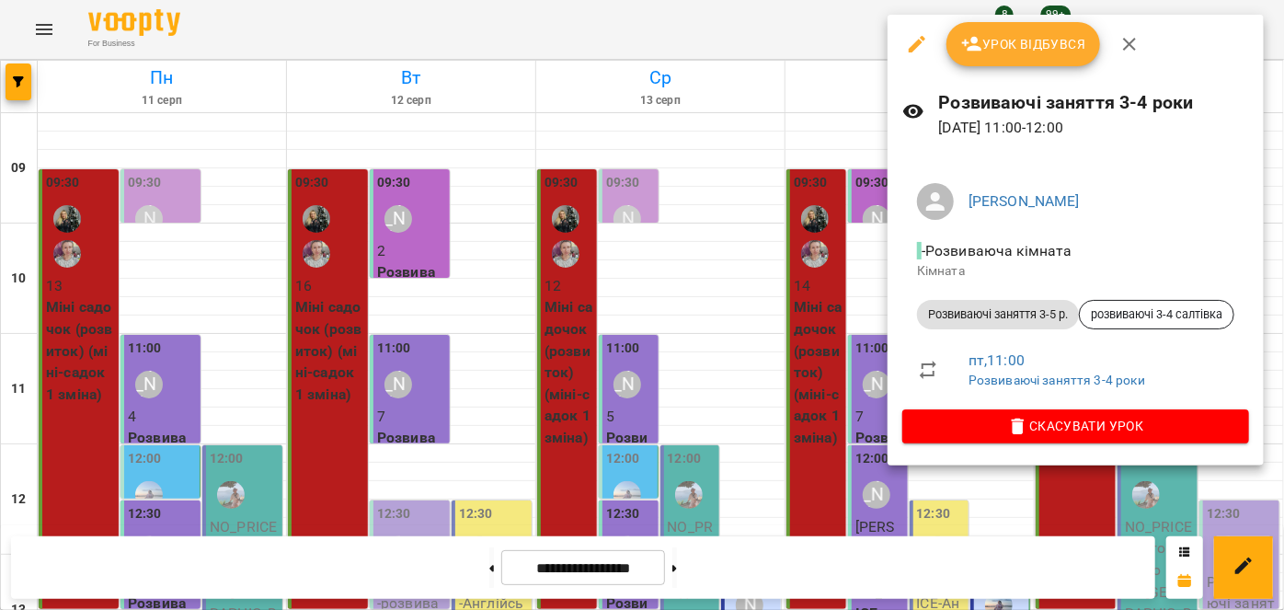
click at [984, 55] on button "Урок відбувся" at bounding box center [1024, 44] width 155 height 44
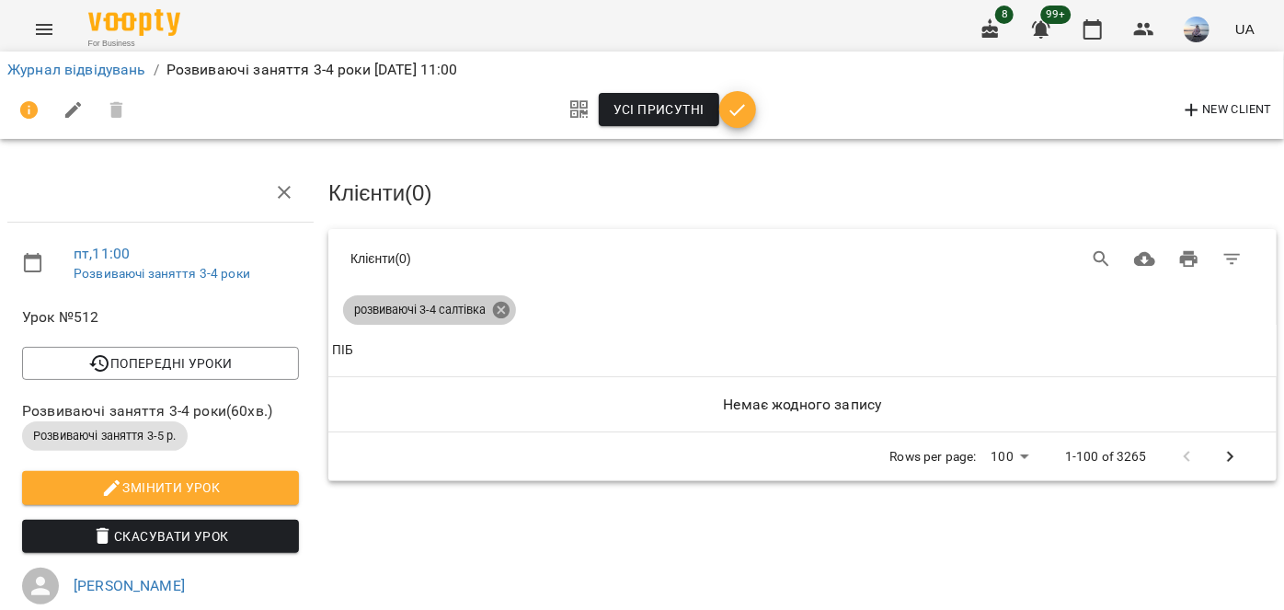
click at [507, 311] on icon at bounding box center [501, 310] width 17 height 17
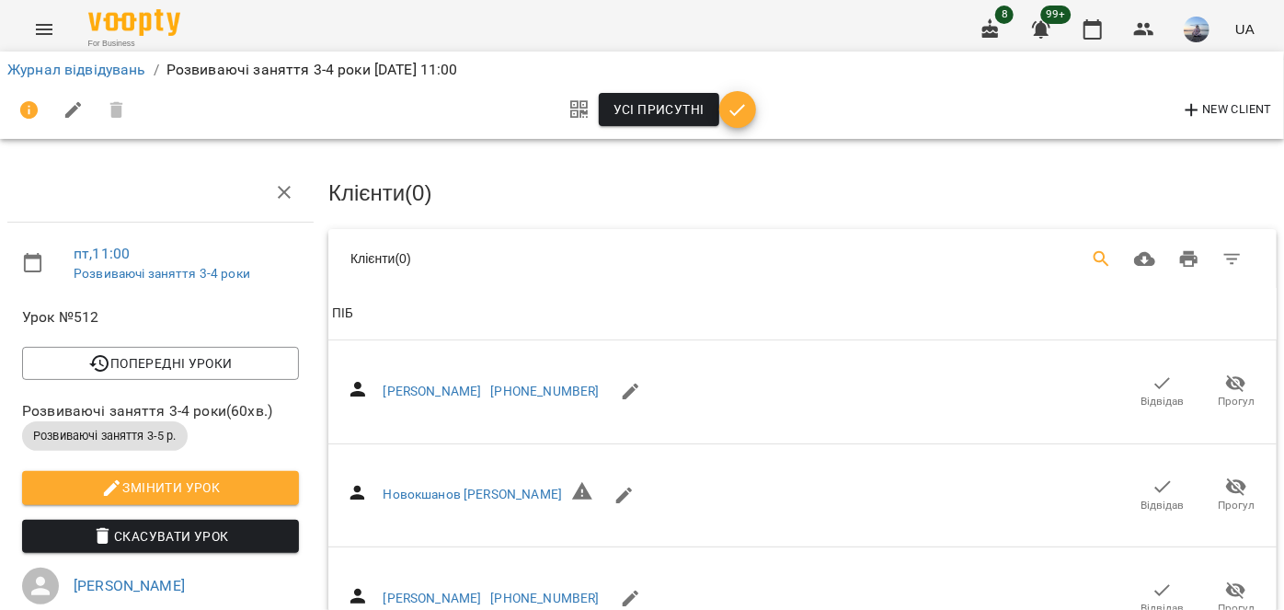
click at [1091, 256] on icon "Search" at bounding box center [1102, 259] width 22 height 22
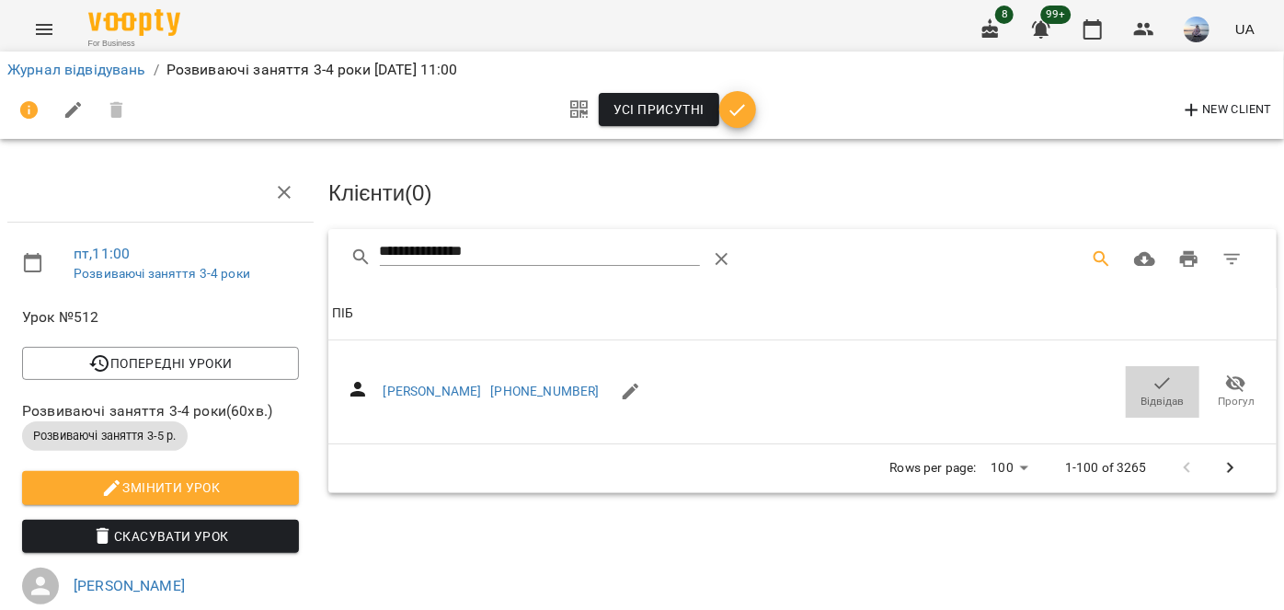
drag, startPoint x: 1131, startPoint y: 388, endPoint x: 683, endPoint y: 324, distance: 452.6
click at [1137, 387] on span "Відвідав" at bounding box center [1163, 391] width 52 height 37
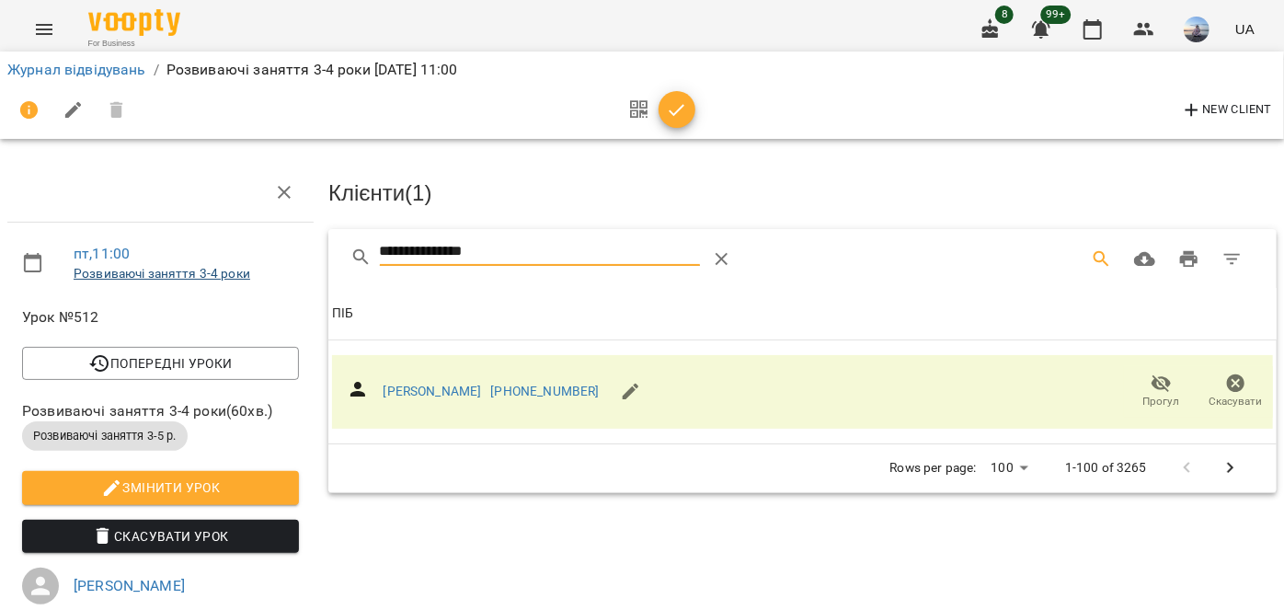
drag, startPoint x: 478, startPoint y: 247, endPoint x: 92, endPoint y: 275, distance: 387.4
click at [93, 275] on div "**********" at bounding box center [642, 571] width 1299 height 993
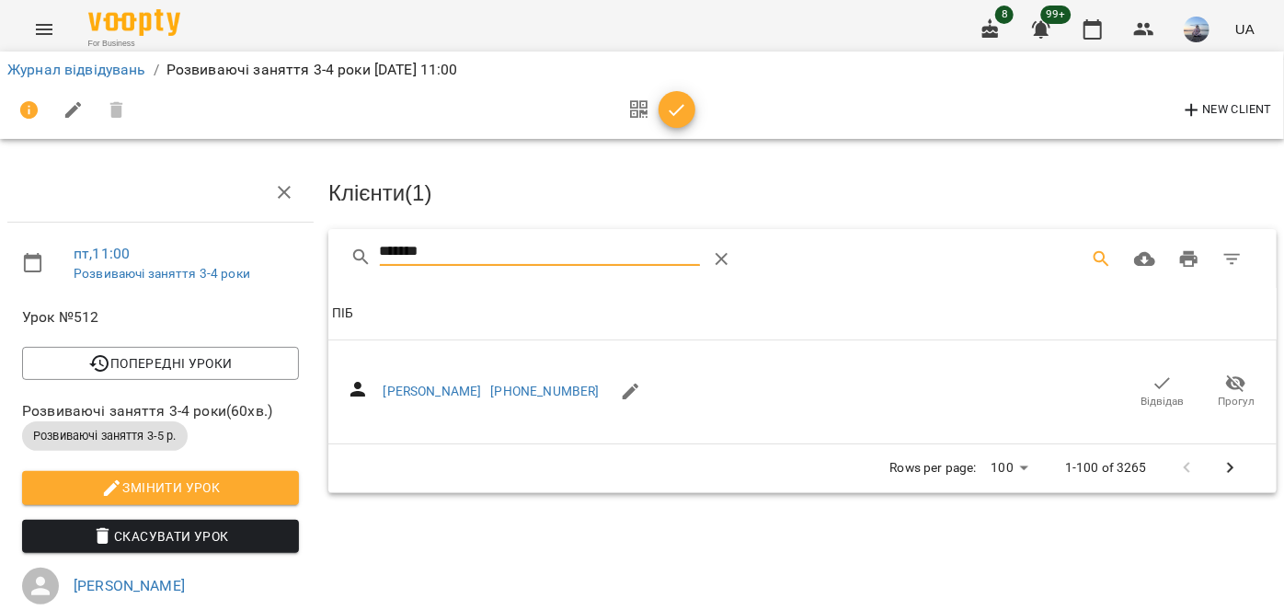
click at [1137, 378] on span "Відвідав" at bounding box center [1163, 391] width 52 height 37
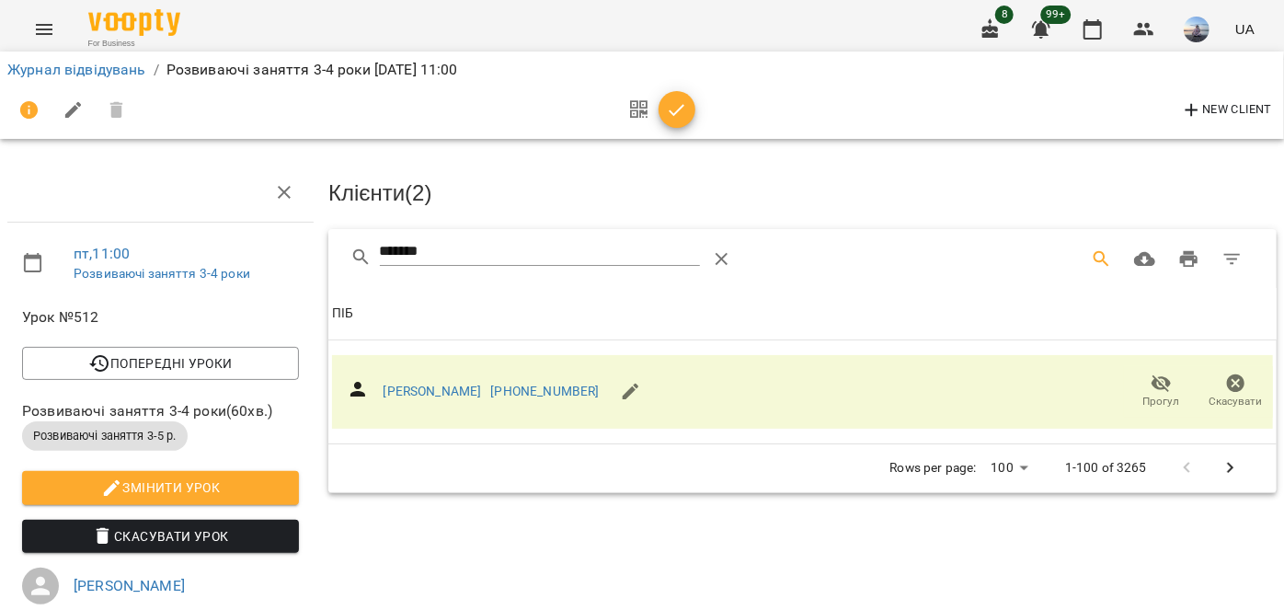
drag, startPoint x: 184, startPoint y: 248, endPoint x: 162, endPoint y: 248, distance: 22.1
click at [162, 248] on div "пт , 11:00 Розвиваючі заняття 3-4 роки Урок №512 Попередні уроки чт 14 серп 202…" at bounding box center [642, 571] width 1299 height 993
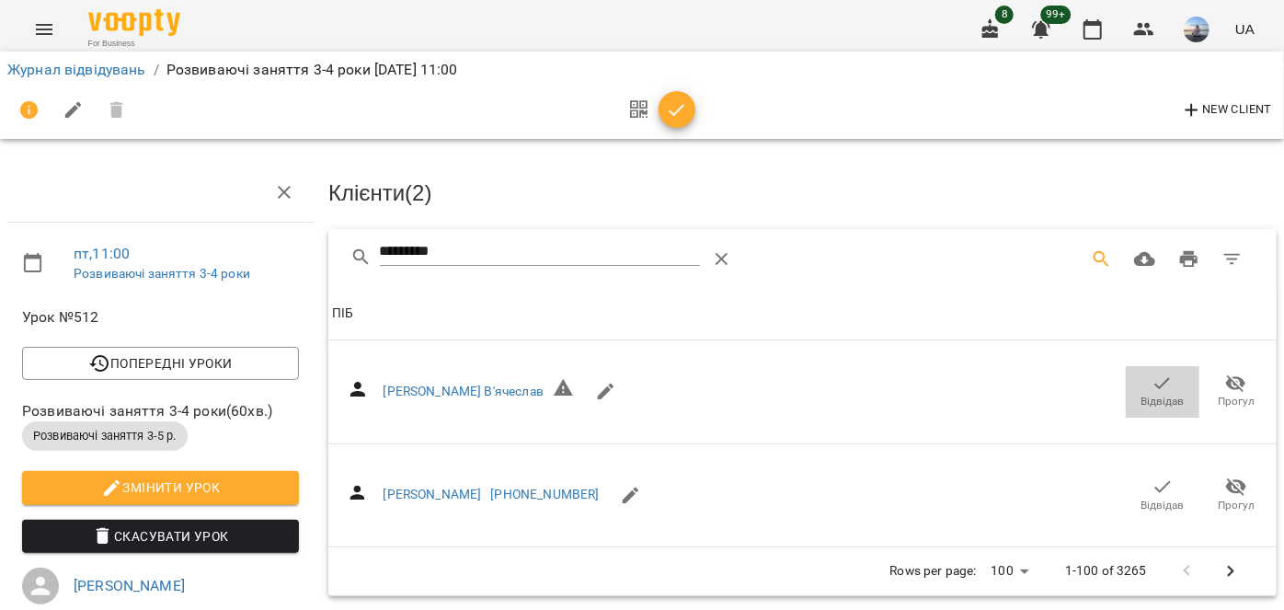
drag, startPoint x: 1157, startPoint y: 390, endPoint x: 592, endPoint y: 253, distance: 581.2
click at [1156, 390] on span "Відвідав" at bounding box center [1163, 391] width 52 height 37
drag, startPoint x: 354, startPoint y: 255, endPoint x: 219, endPoint y: 249, distance: 135.3
click at [222, 257] on div "пт , 11:00 Розвиваючі заняття 3-4 роки Урок №512 Попередні уроки чт 14 серп 202…" at bounding box center [642, 571] width 1299 height 993
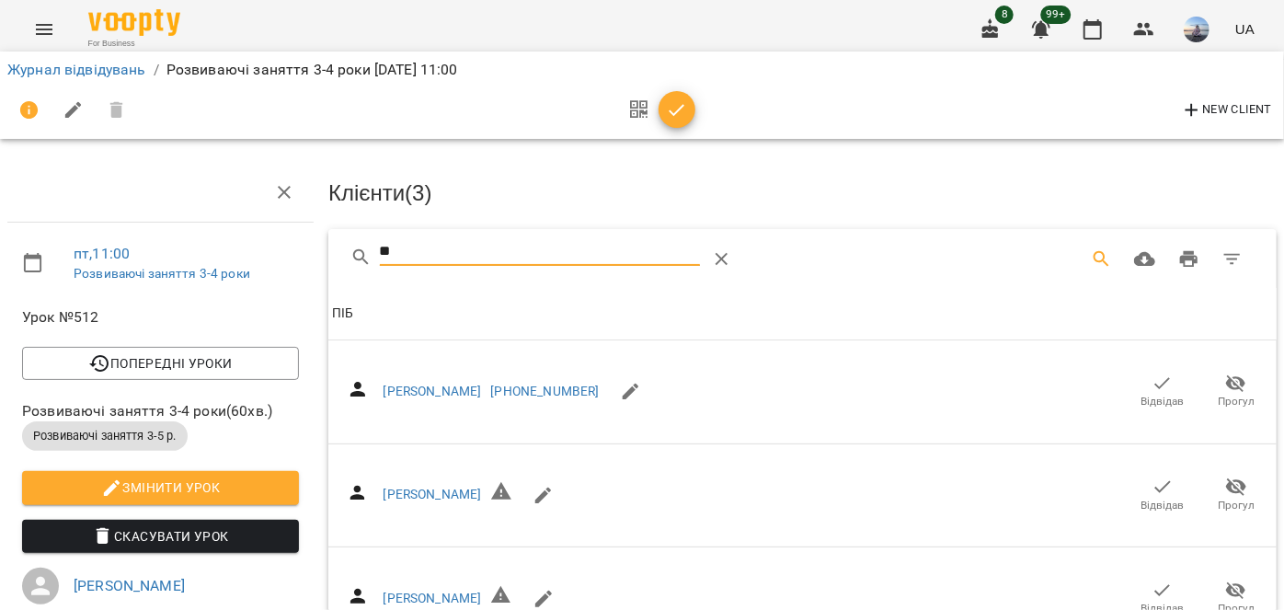
type input "*"
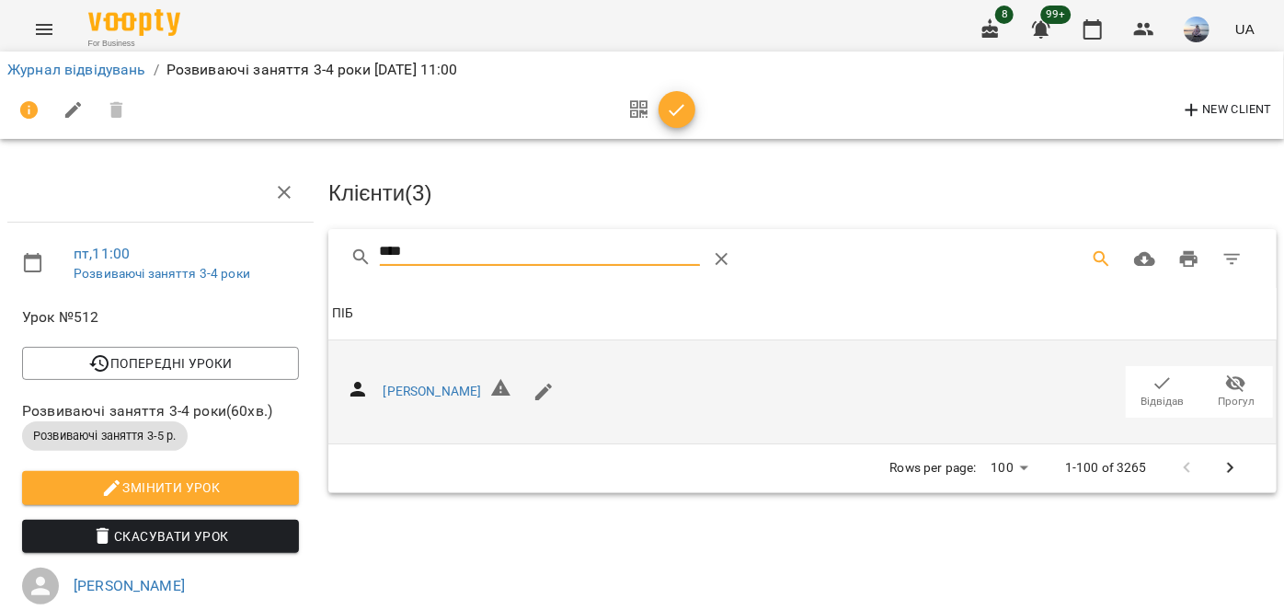
type input "****"
click at [1137, 392] on span "Відвідав" at bounding box center [1163, 391] width 52 height 37
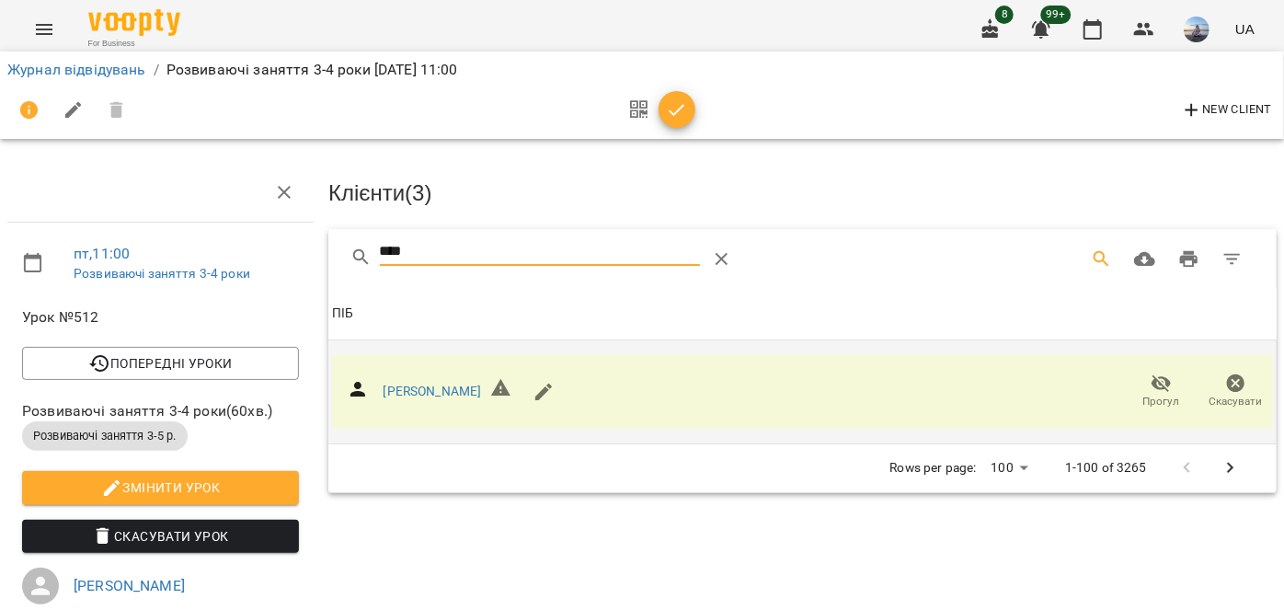
drag, startPoint x: 442, startPoint y: 247, endPoint x: 317, endPoint y: 247, distance: 124.2
click at [321, 247] on div "Клієнти ( 3 ) **** Клієнти ( 3 ) ПІБ ПІБ Єрмаков Нікіта Прогул Скасувати Rows p…" at bounding box center [802, 607] width 963 height 904
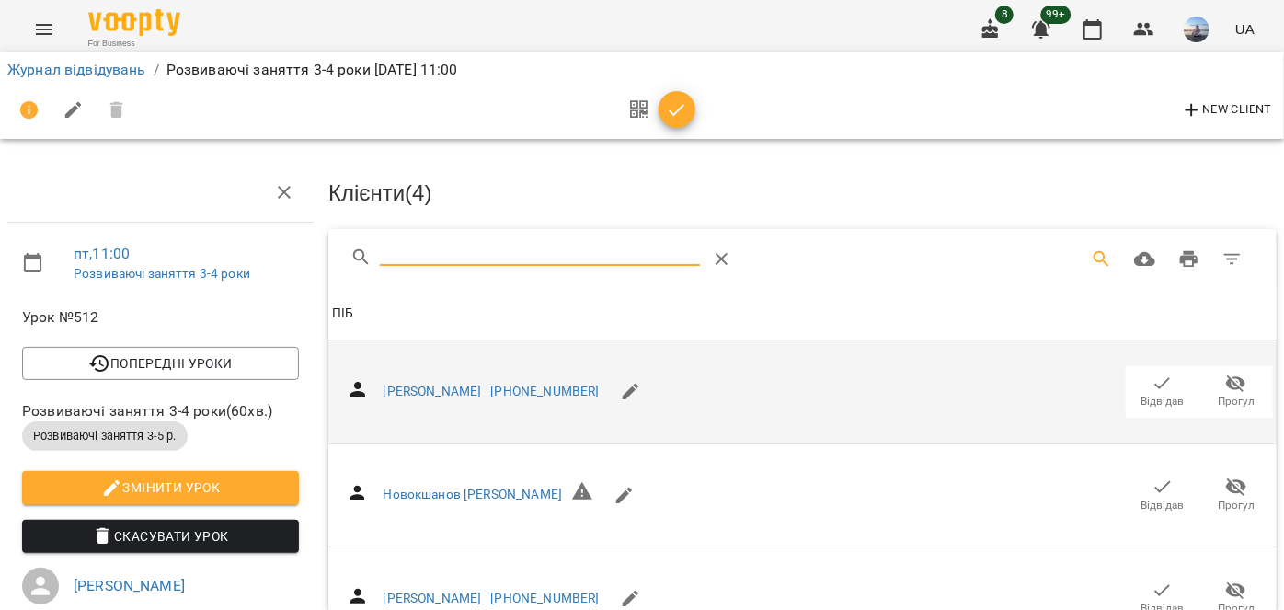
click at [1176, 106] on button "New Client" at bounding box center [1226, 110] width 100 height 29
select select "**"
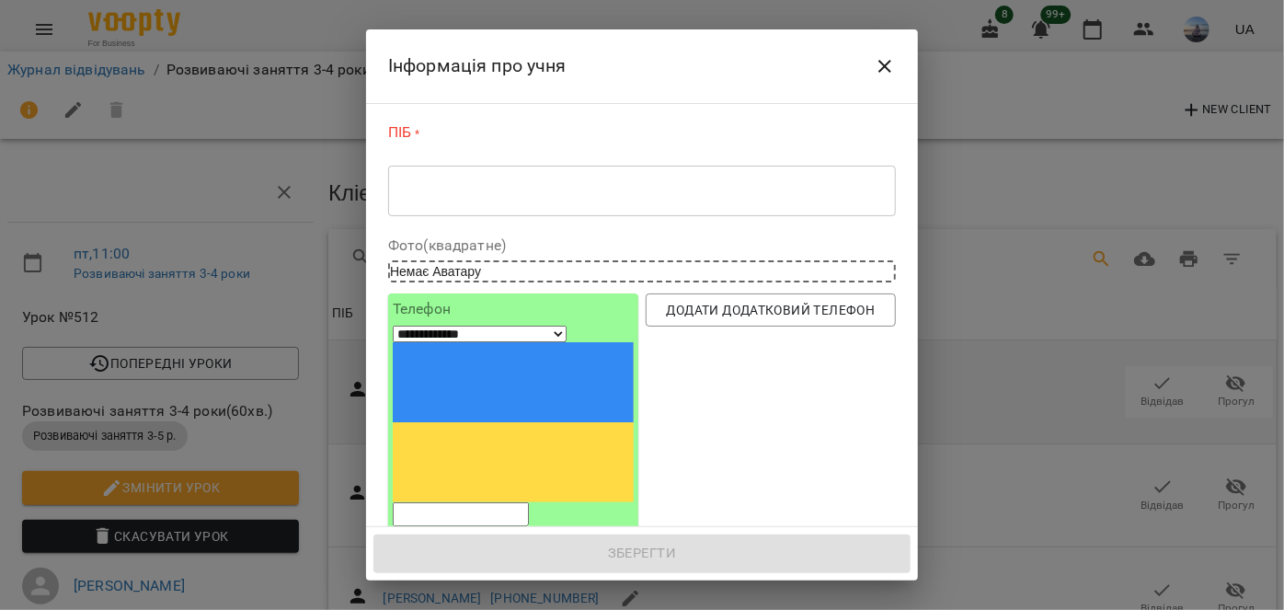
click at [490, 202] on div "* ​" at bounding box center [642, 191] width 508 height 52
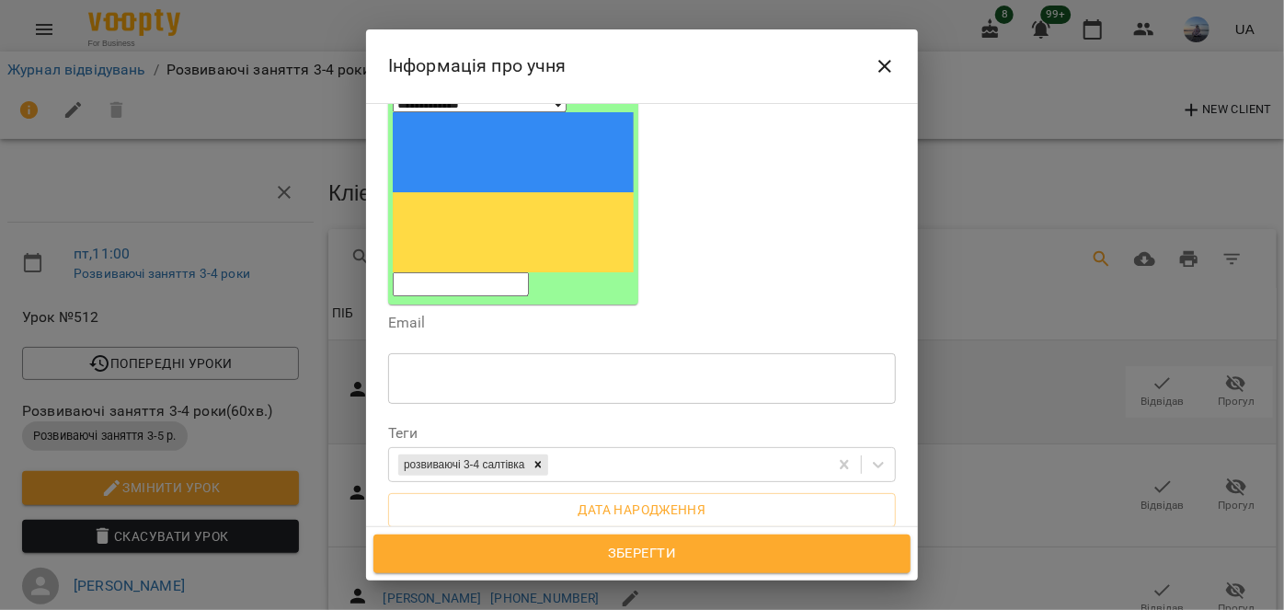
scroll to position [334, 0]
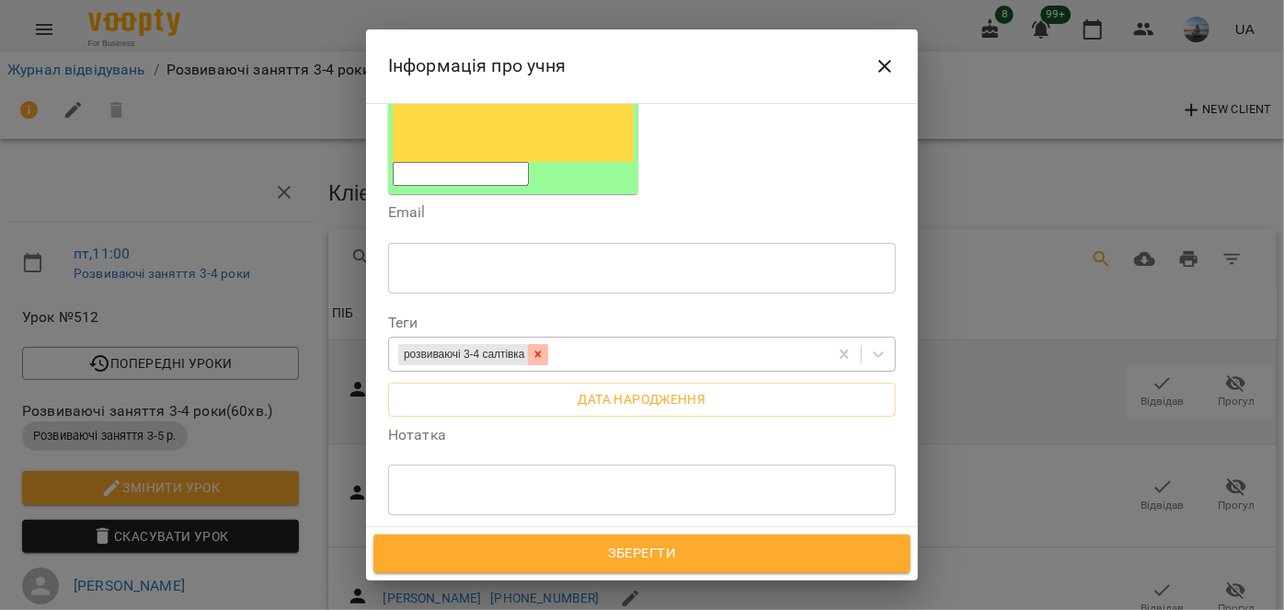
click at [545, 348] on icon at bounding box center [538, 354] width 13 height 13
type textarea "**********"
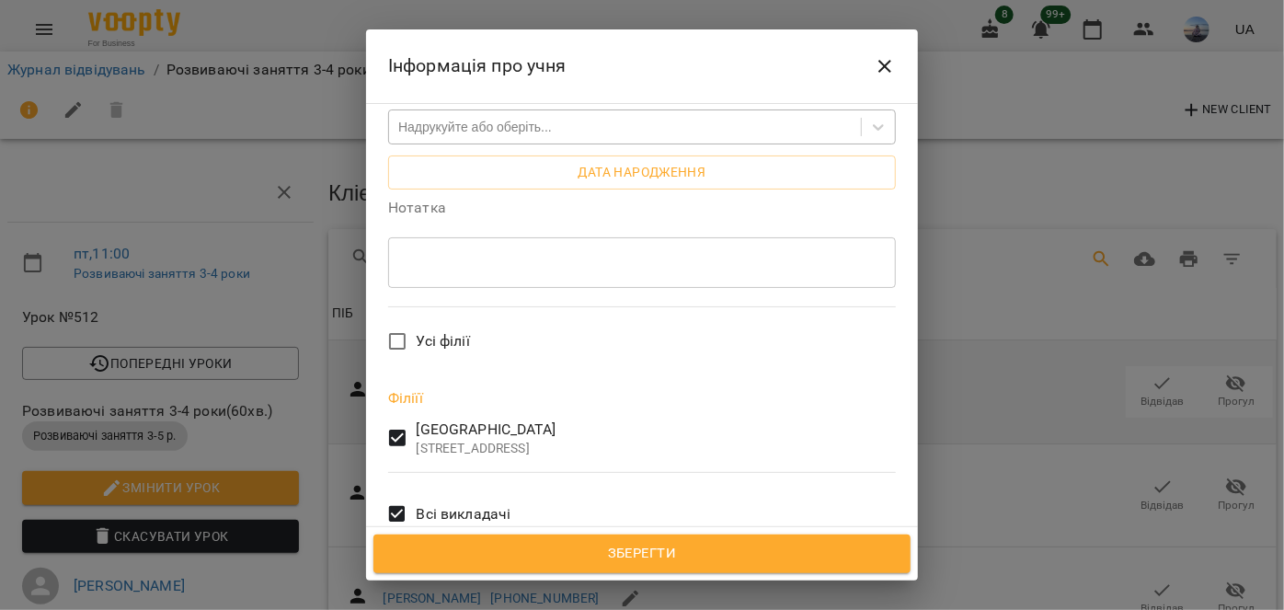
scroll to position [585, 0]
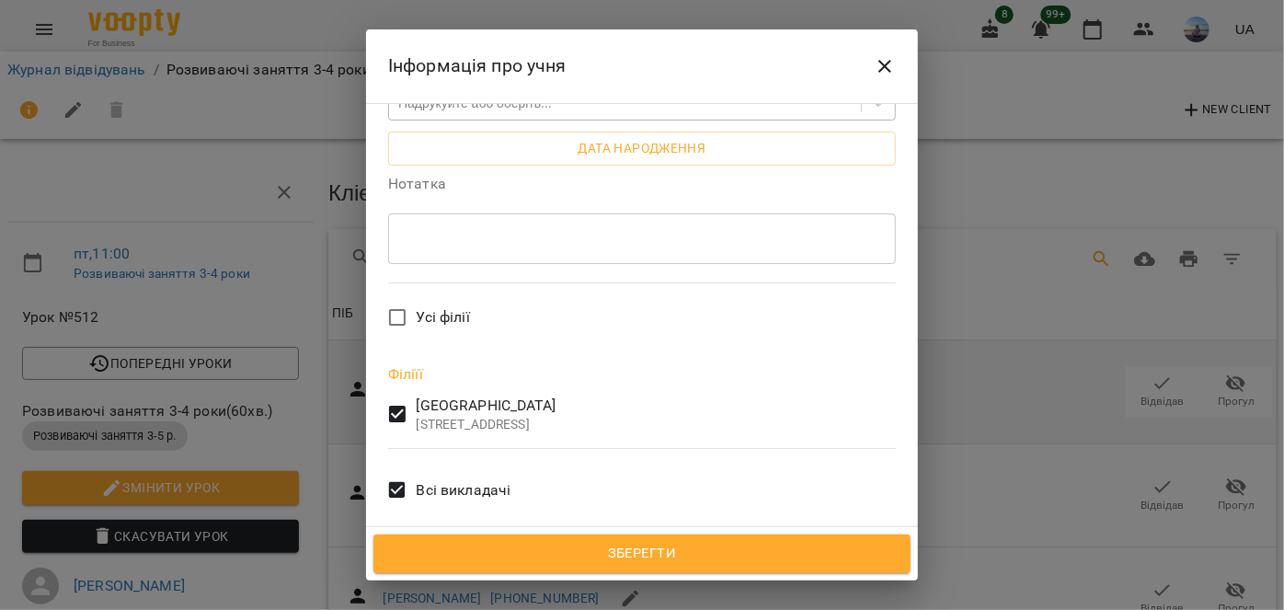
click at [453, 558] on span "Зберегти" at bounding box center [642, 554] width 497 height 24
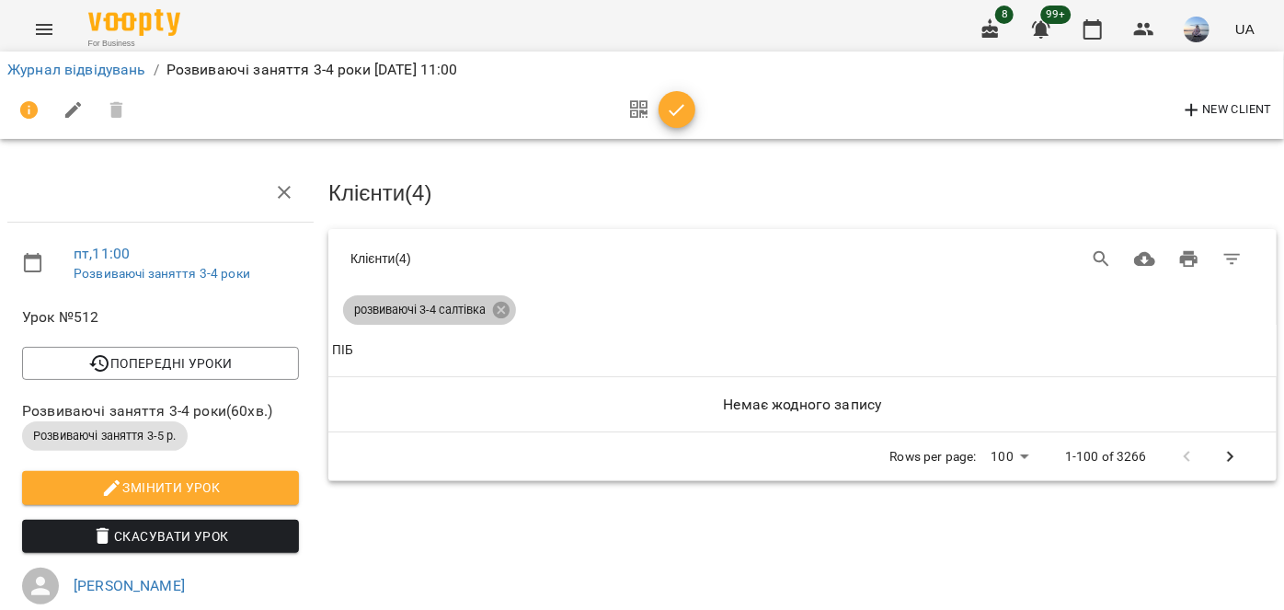
click at [502, 318] on div "розвиваючі 3-4 салтівка" at bounding box center [429, 309] width 173 height 29
click at [500, 306] on icon at bounding box center [501, 310] width 20 height 20
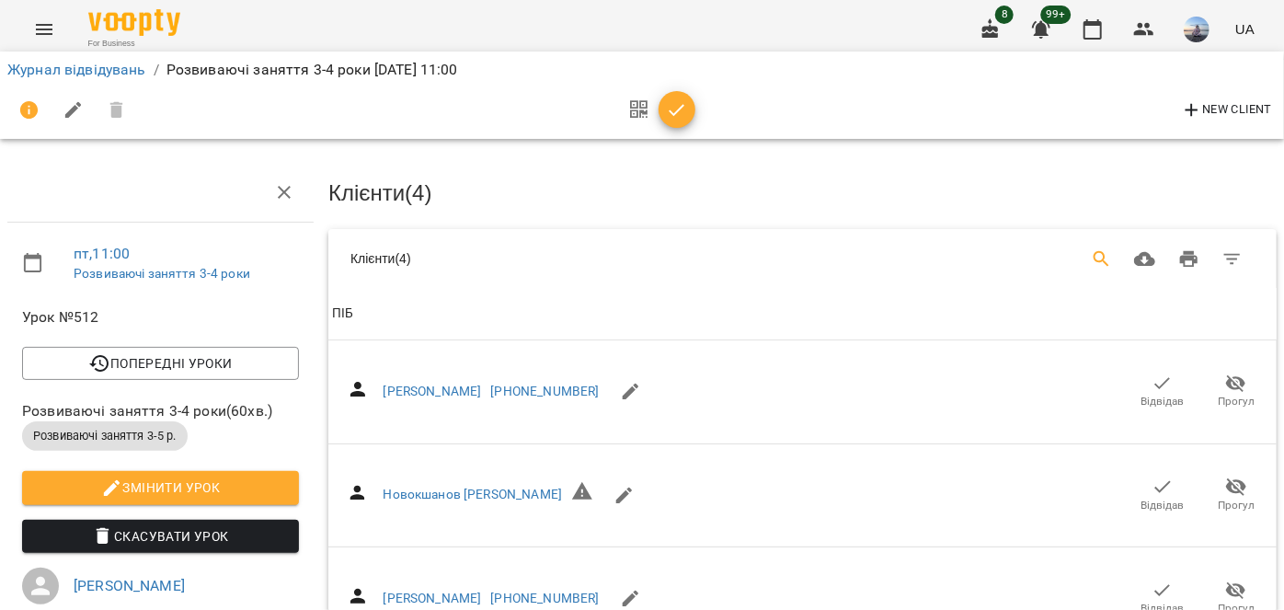
click at [1080, 250] on button "Search" at bounding box center [1102, 259] width 44 height 44
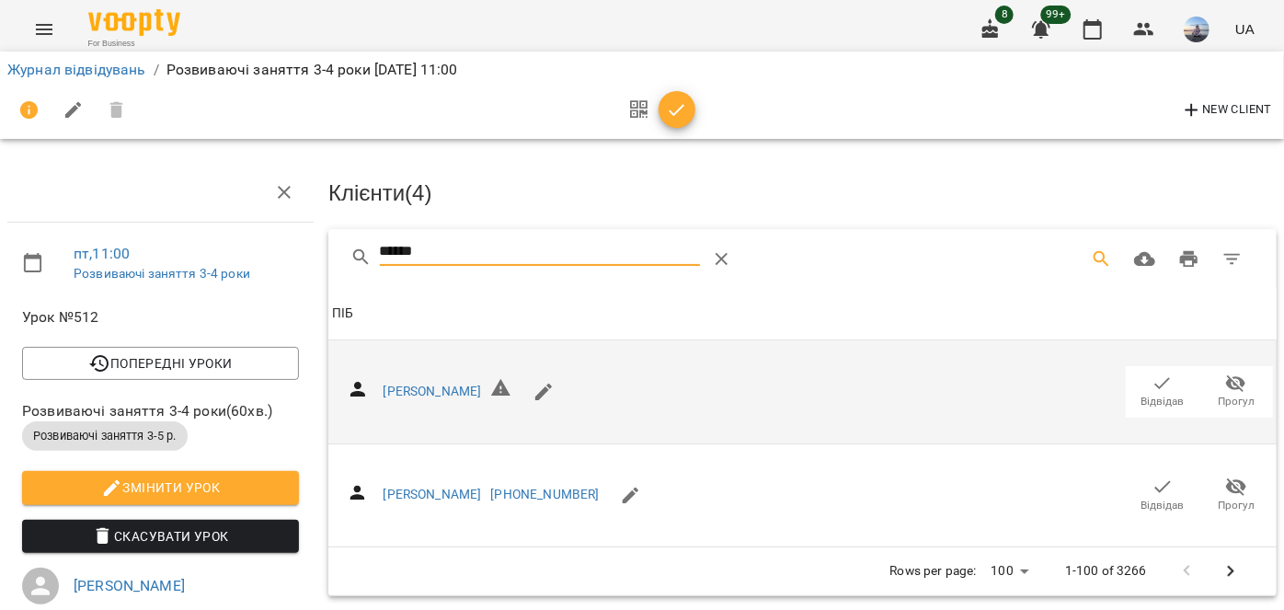
type input "******"
click at [1137, 384] on span "Відвідав" at bounding box center [1163, 391] width 52 height 37
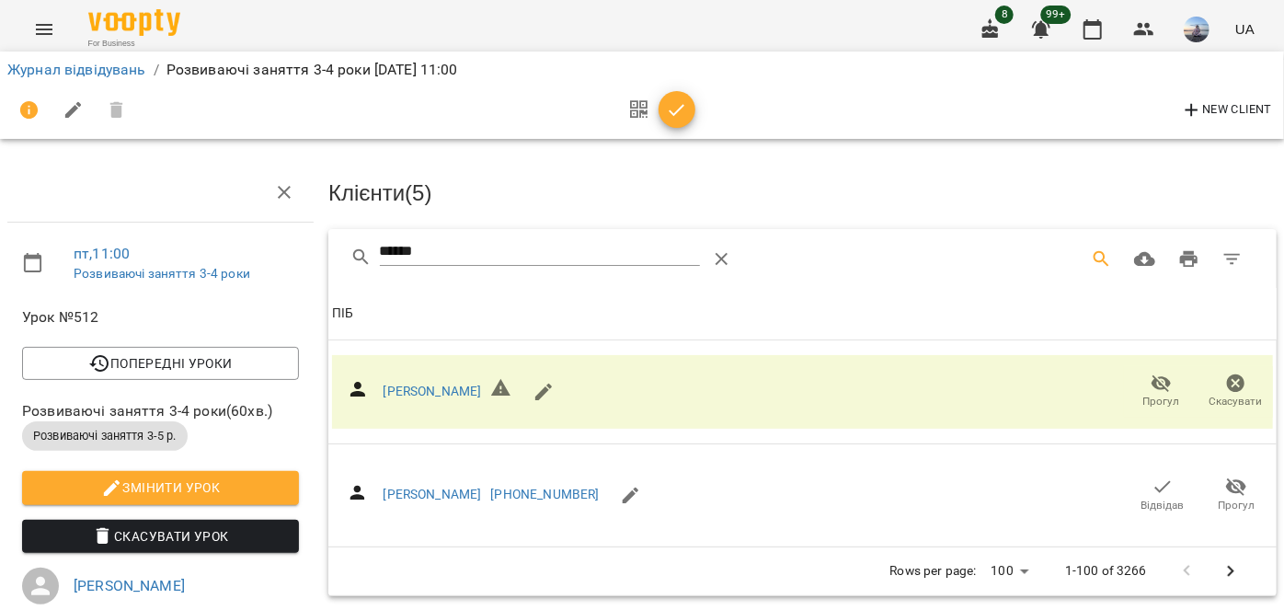
click at [684, 113] on icon "button" at bounding box center [677, 110] width 22 height 22
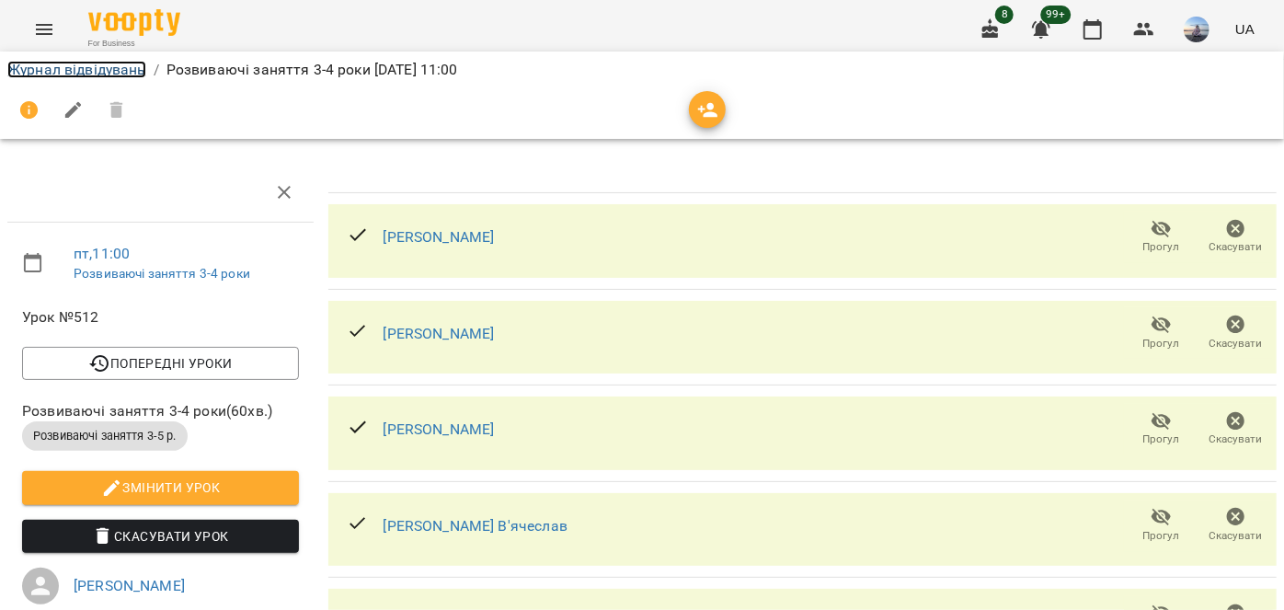
click at [47, 69] on link "Журнал відвідувань" at bounding box center [76, 69] width 139 height 17
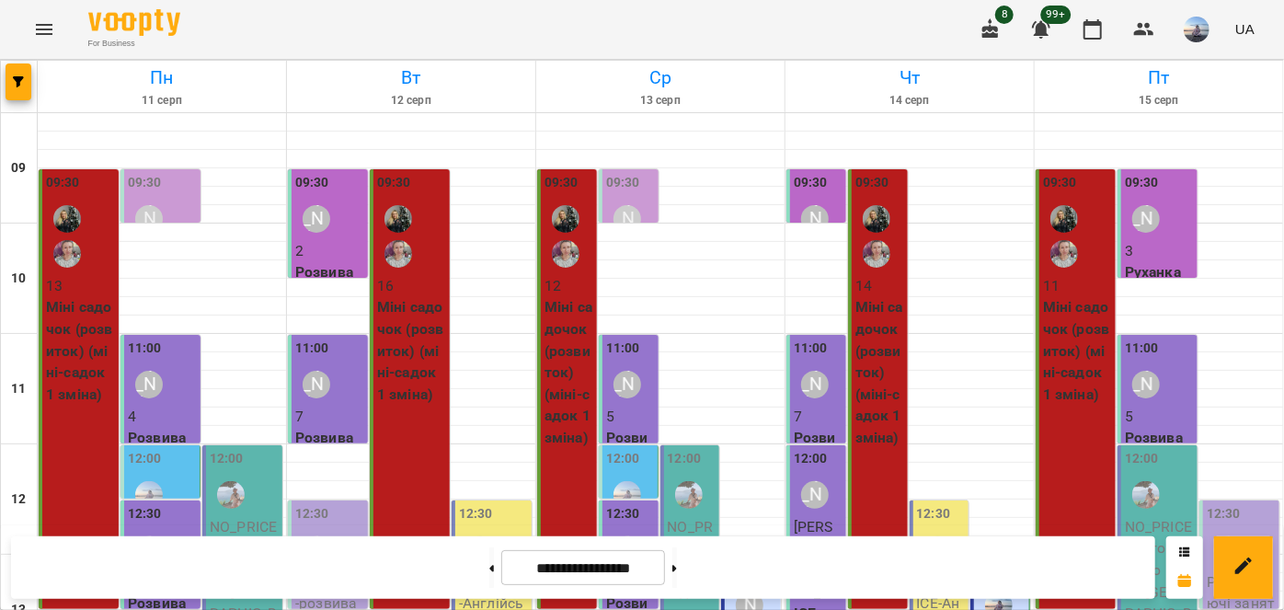
scroll to position [327, 0]
